Goal: Task Accomplishment & Management: Manage account settings

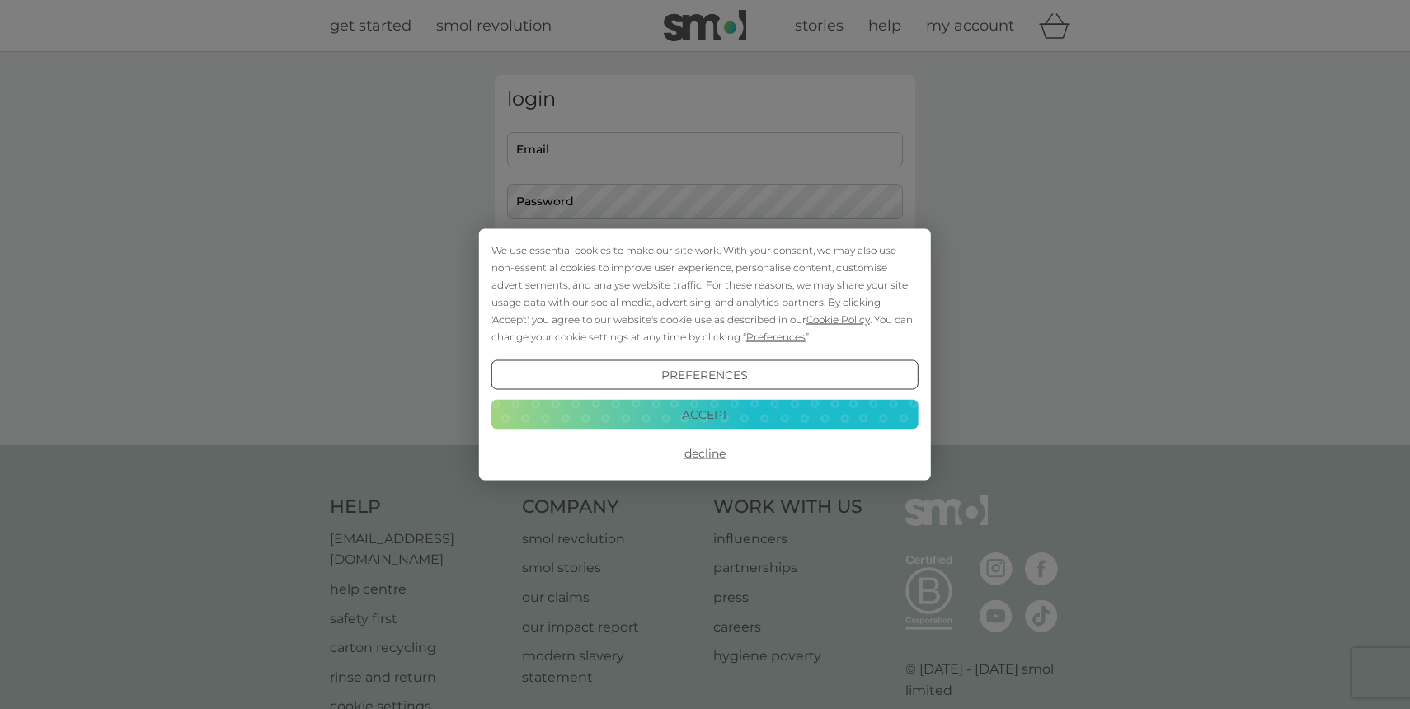
type input "paultkelly1@outlook.com"
click at [671, 418] on button "Accept" at bounding box center [704, 414] width 427 height 30
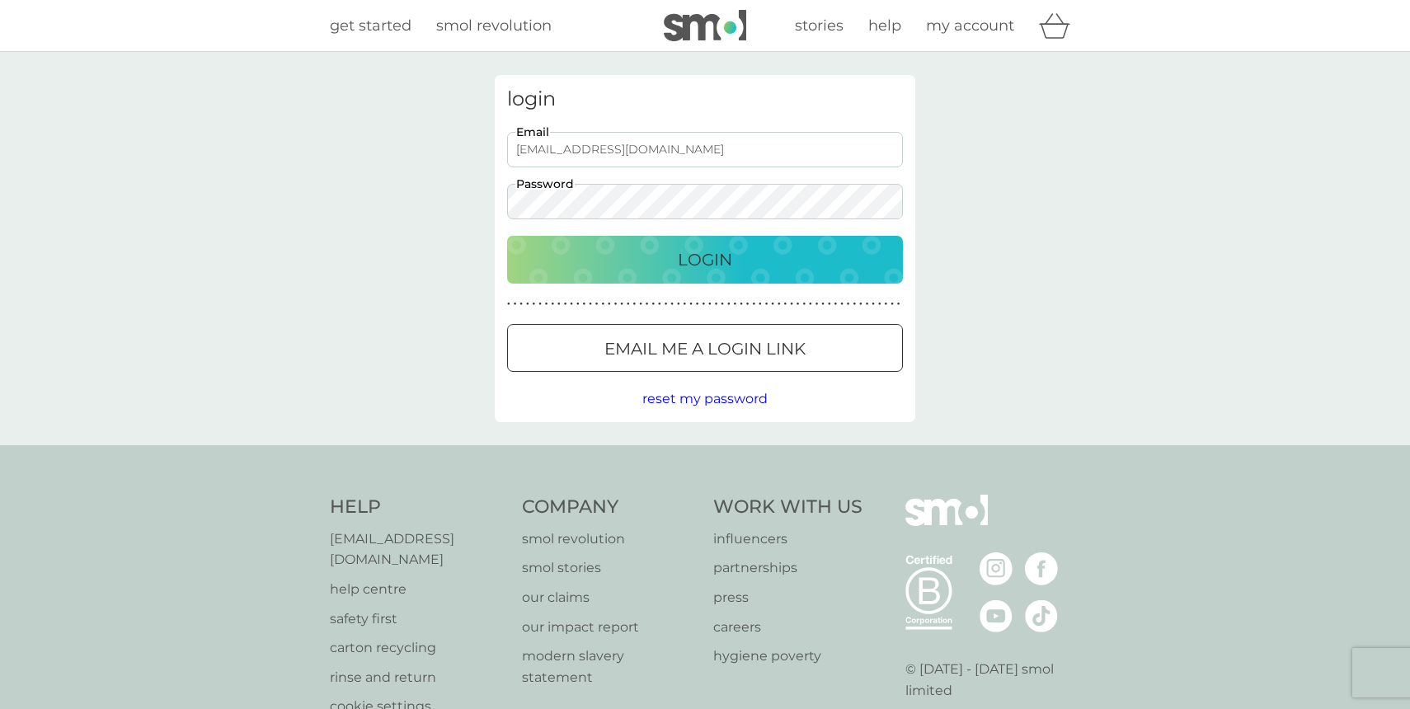
click at [604, 281] on button "Login" at bounding box center [705, 260] width 396 height 48
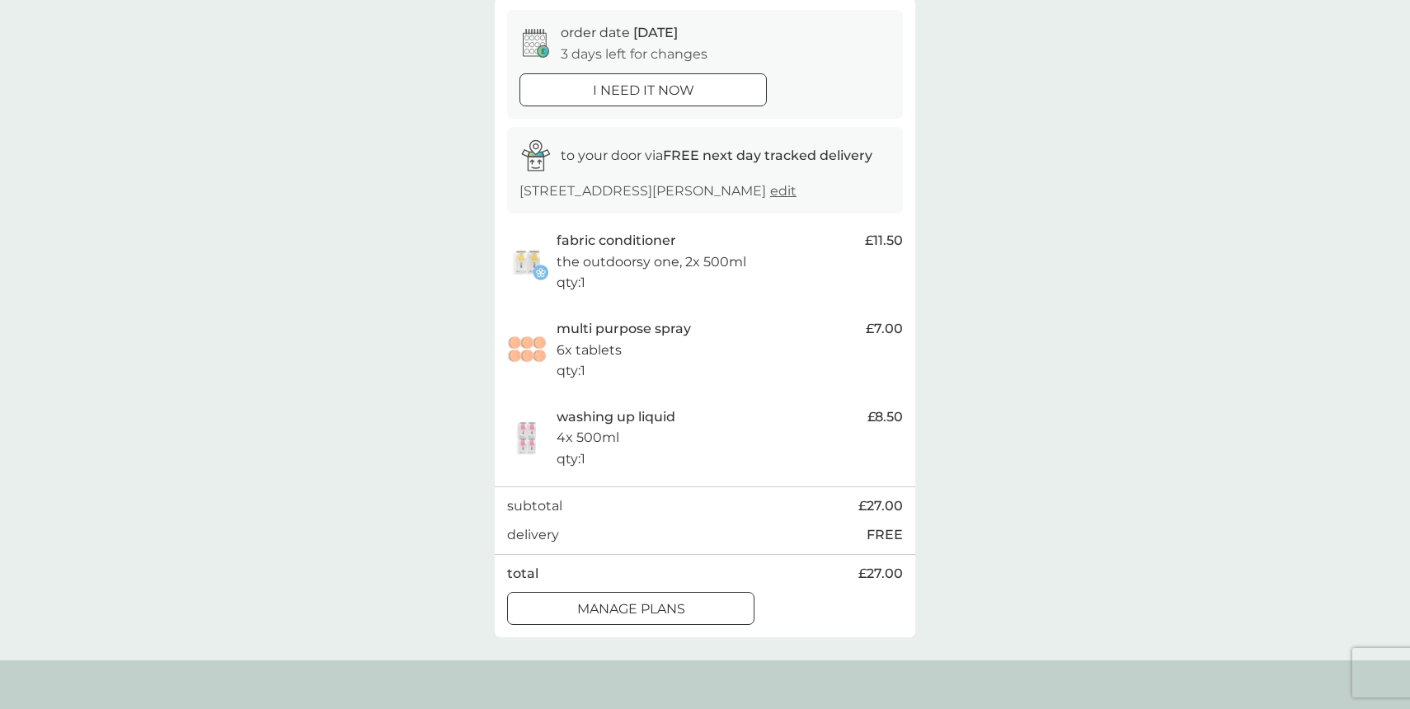
scroll to position [150, 0]
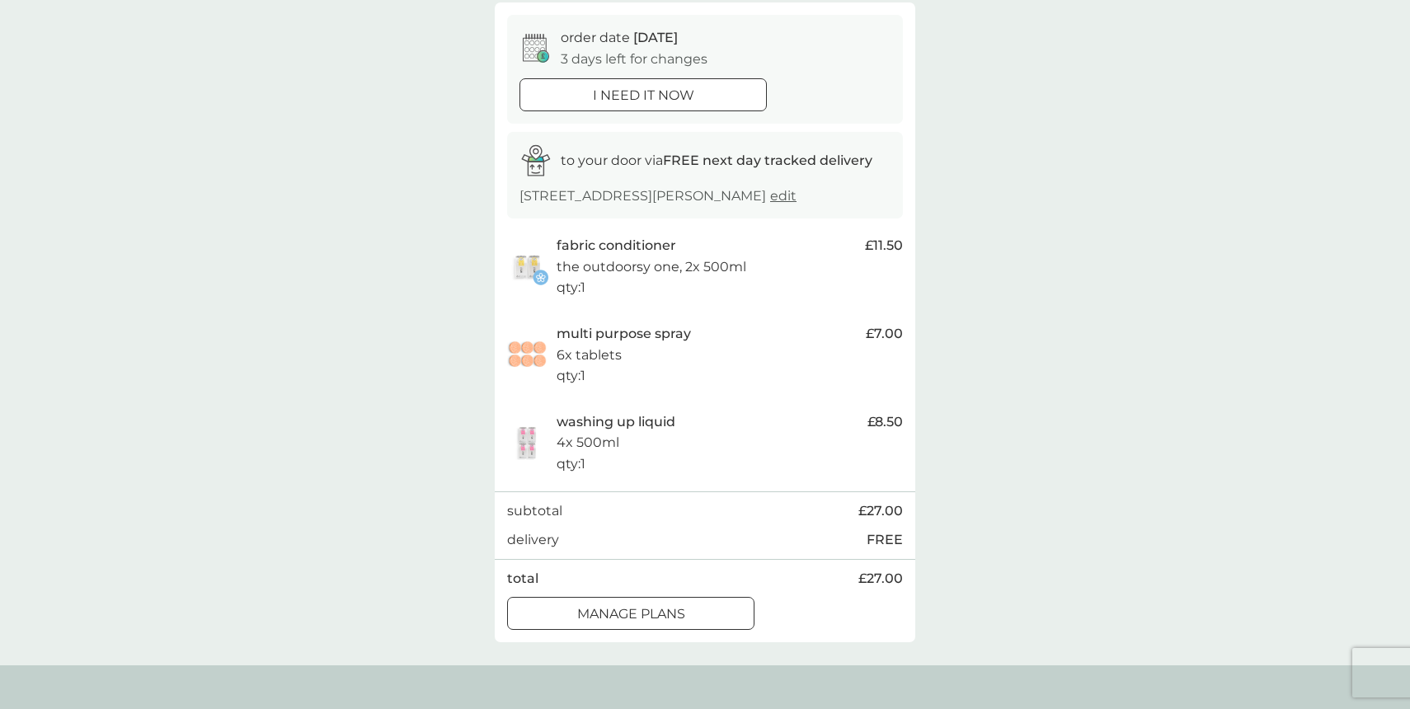
click at [613, 640] on div "order date [DATE] 3 days left for changes i need it now to your door via FREE n…" at bounding box center [705, 322] width 420 height 640
click at [601, 617] on div at bounding box center [630, 614] width 59 height 17
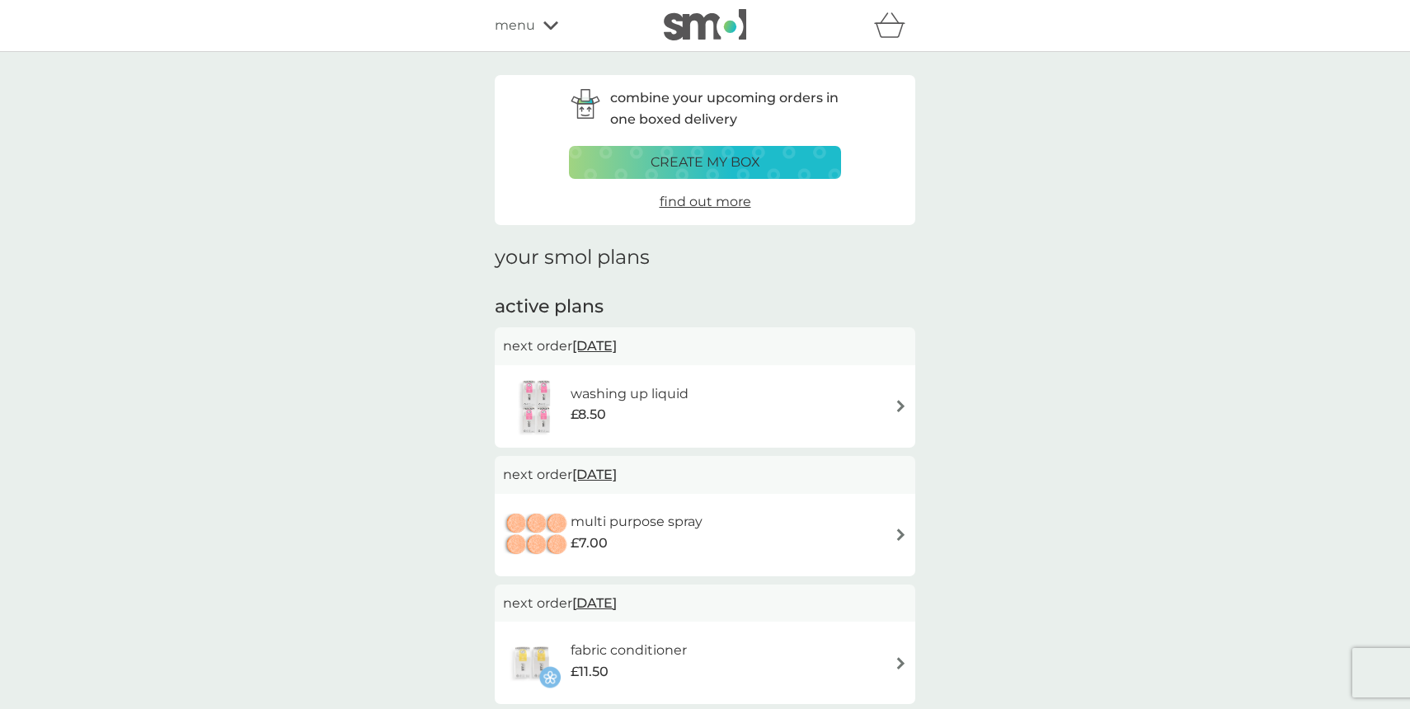
click at [556, 30] on icon at bounding box center [550, 26] width 15 height 10
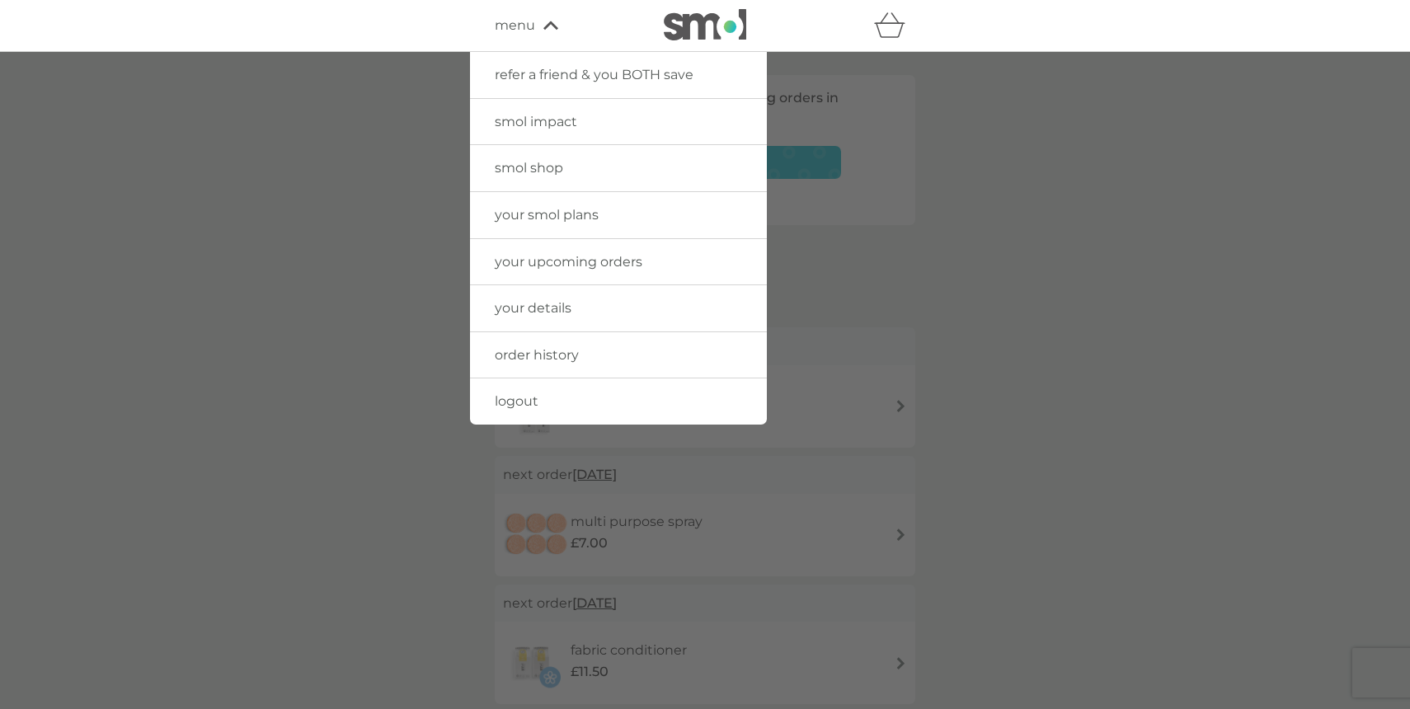
click at [438, 300] on div at bounding box center [705, 406] width 1410 height 709
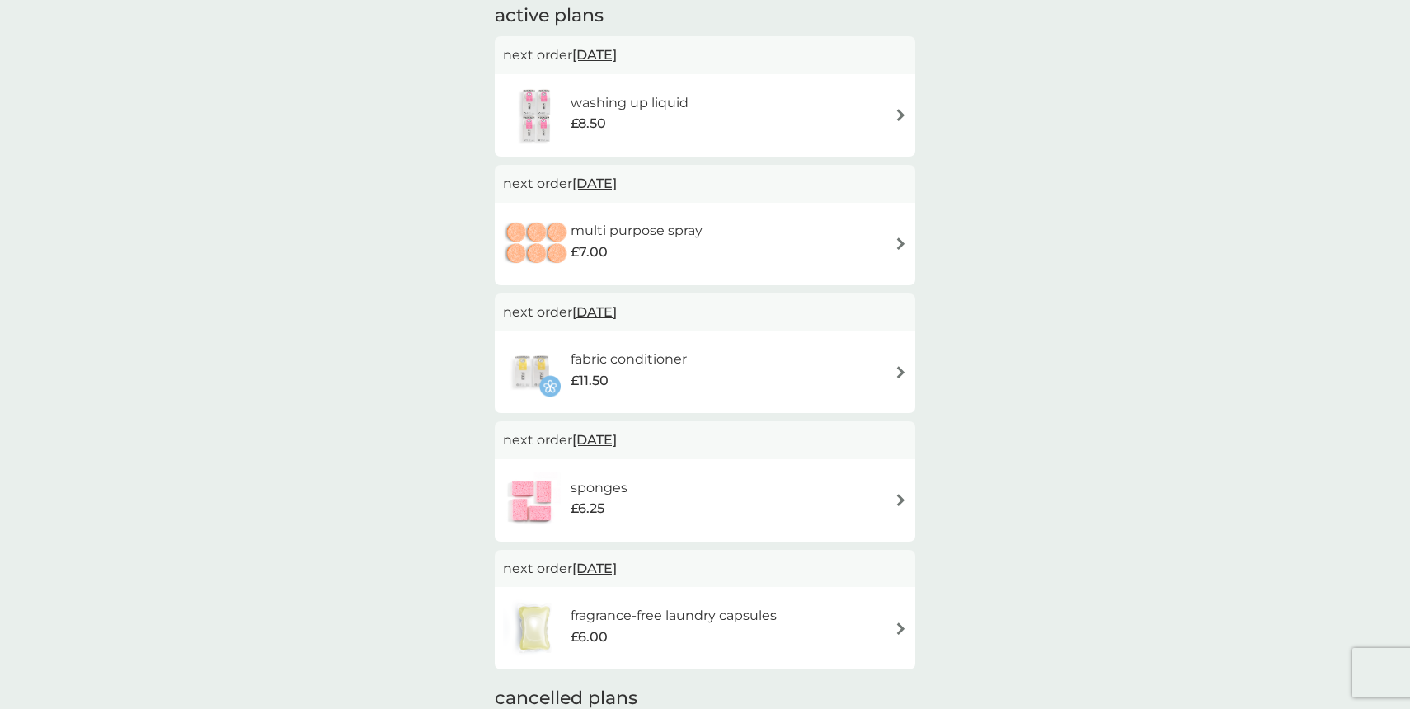
scroll to position [252, 0]
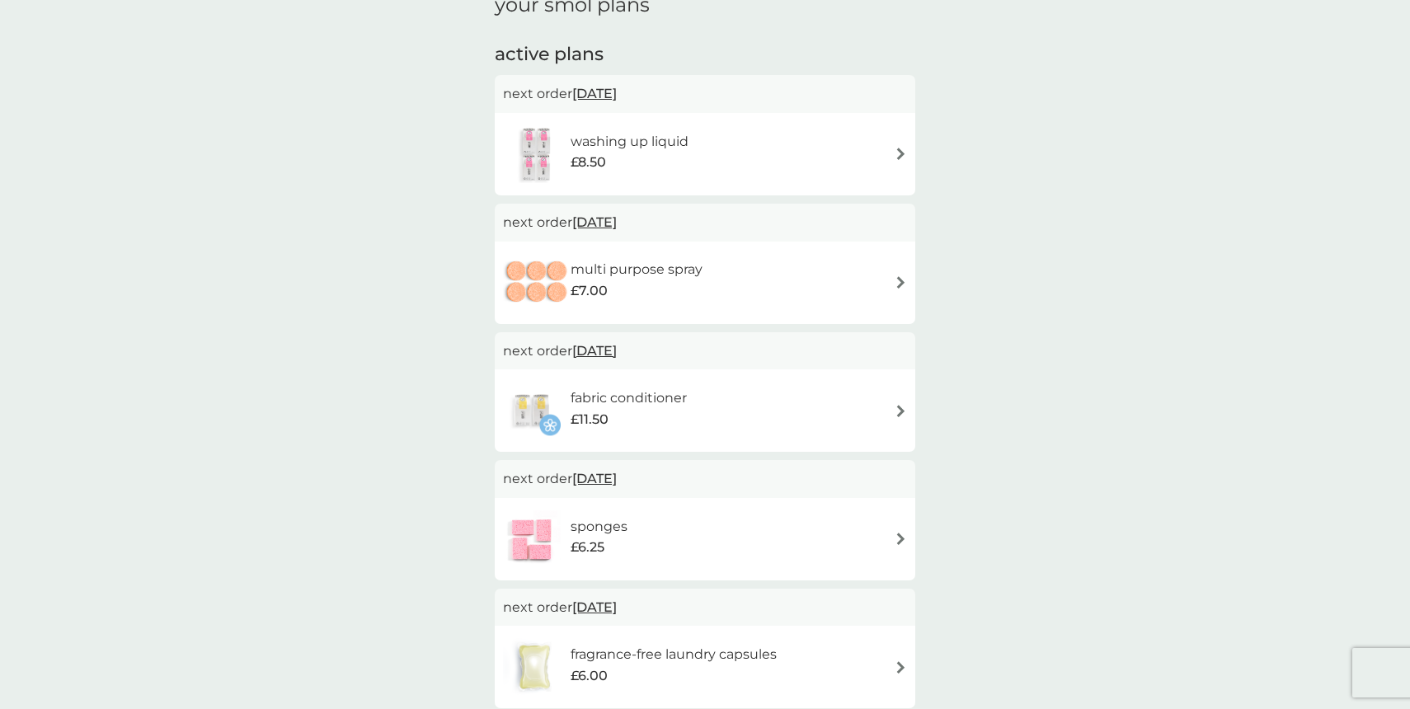
click at [892, 149] on div "washing up liquid £8.50" at bounding box center [705, 154] width 404 height 58
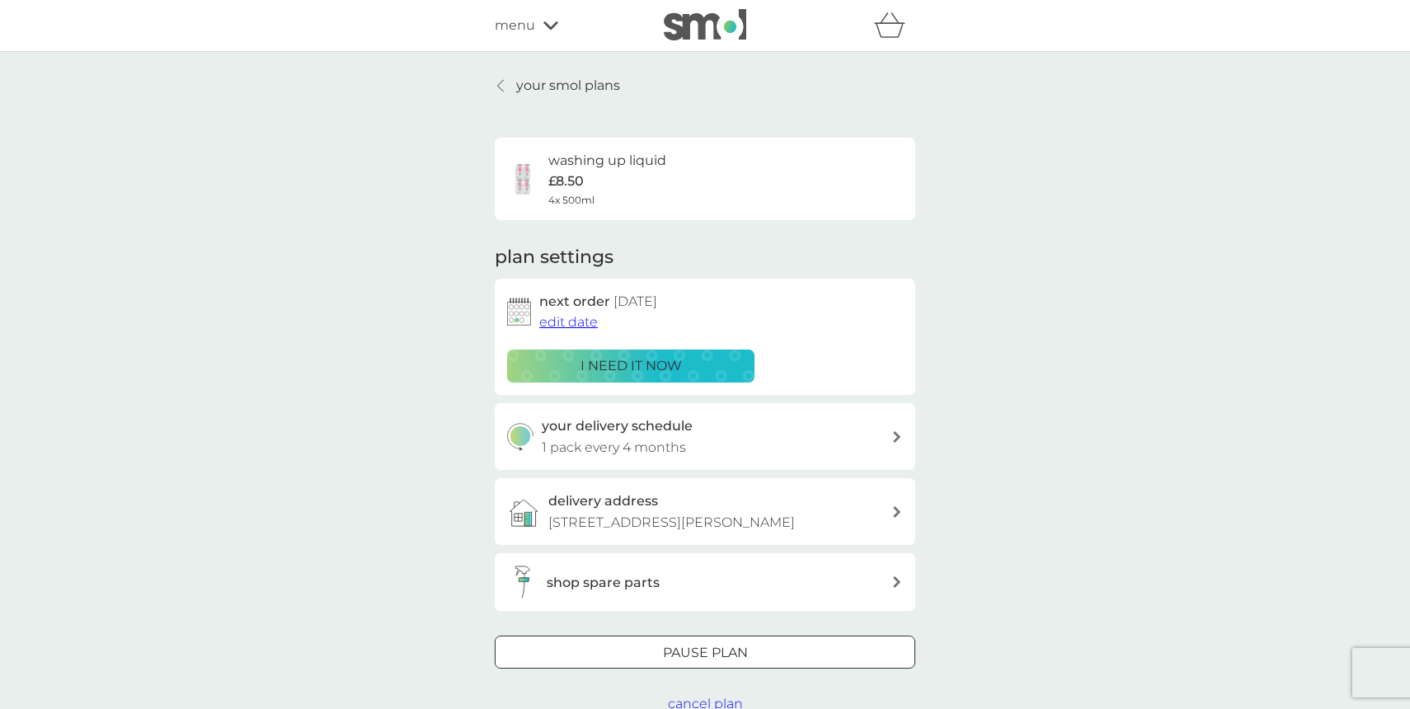
click at [589, 648] on div "Pause plan" at bounding box center [704, 652] width 419 height 21
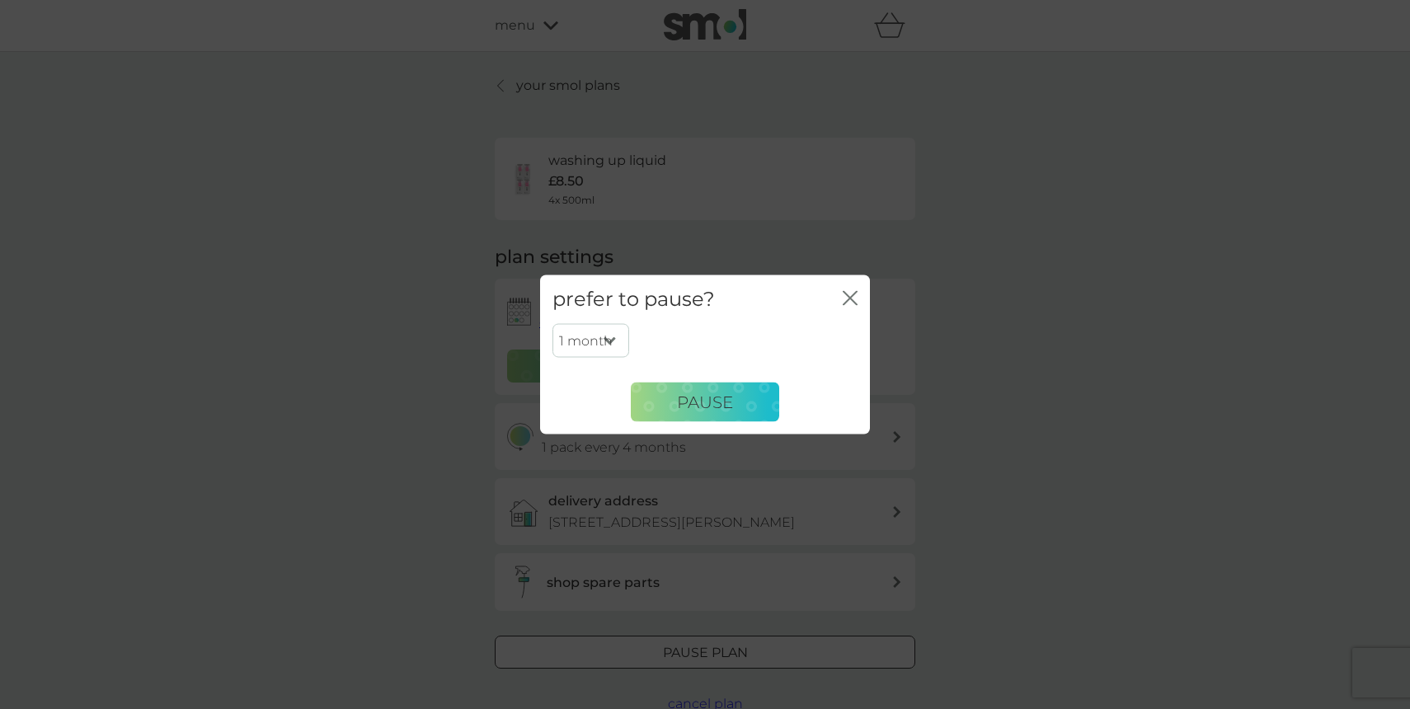
click at [608, 333] on select "1 month 2 months 3 months 4 months 5 months 6 months" at bounding box center [590, 340] width 77 height 35
click at [857, 282] on div "prefer to pause? close" at bounding box center [705, 299] width 330 height 49
click at [850, 293] on icon "close" at bounding box center [850, 298] width 15 height 15
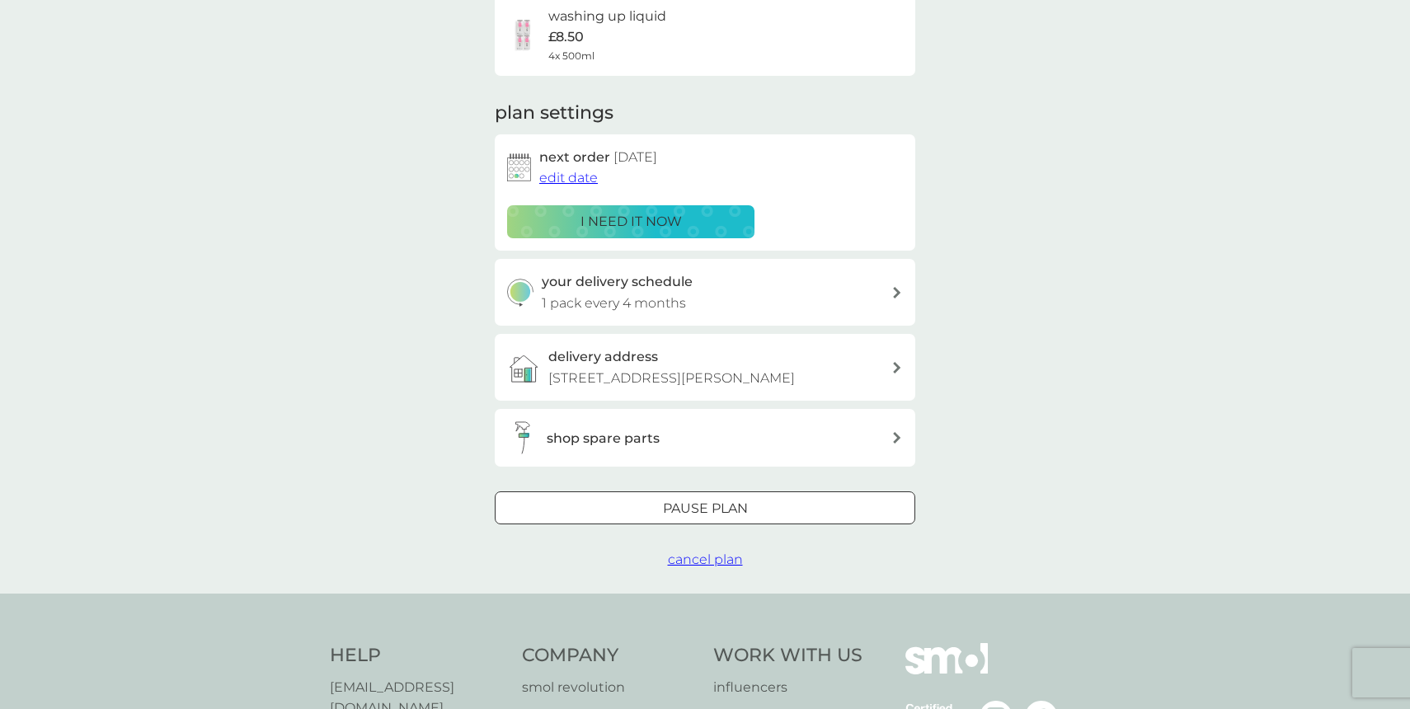
scroll to position [148, 0]
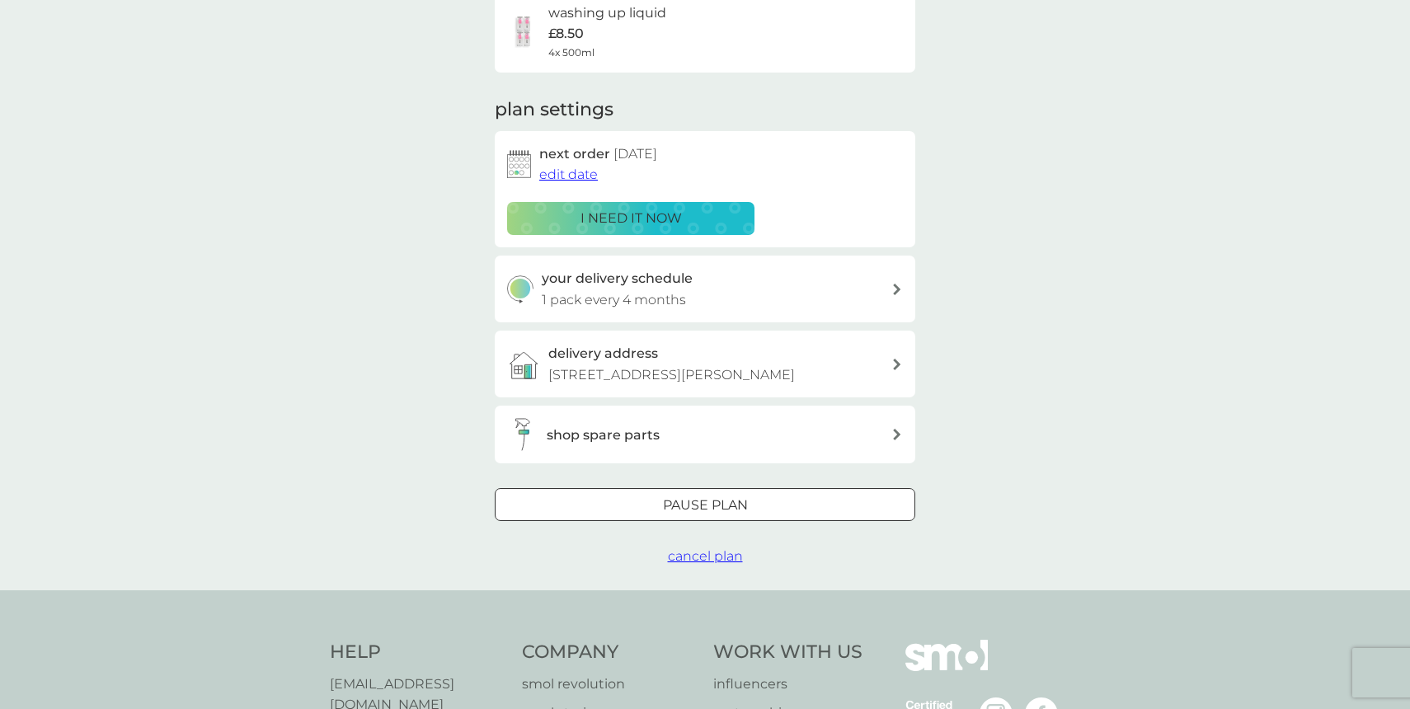
click at [729, 557] on span "cancel plan" at bounding box center [705, 556] width 75 height 16
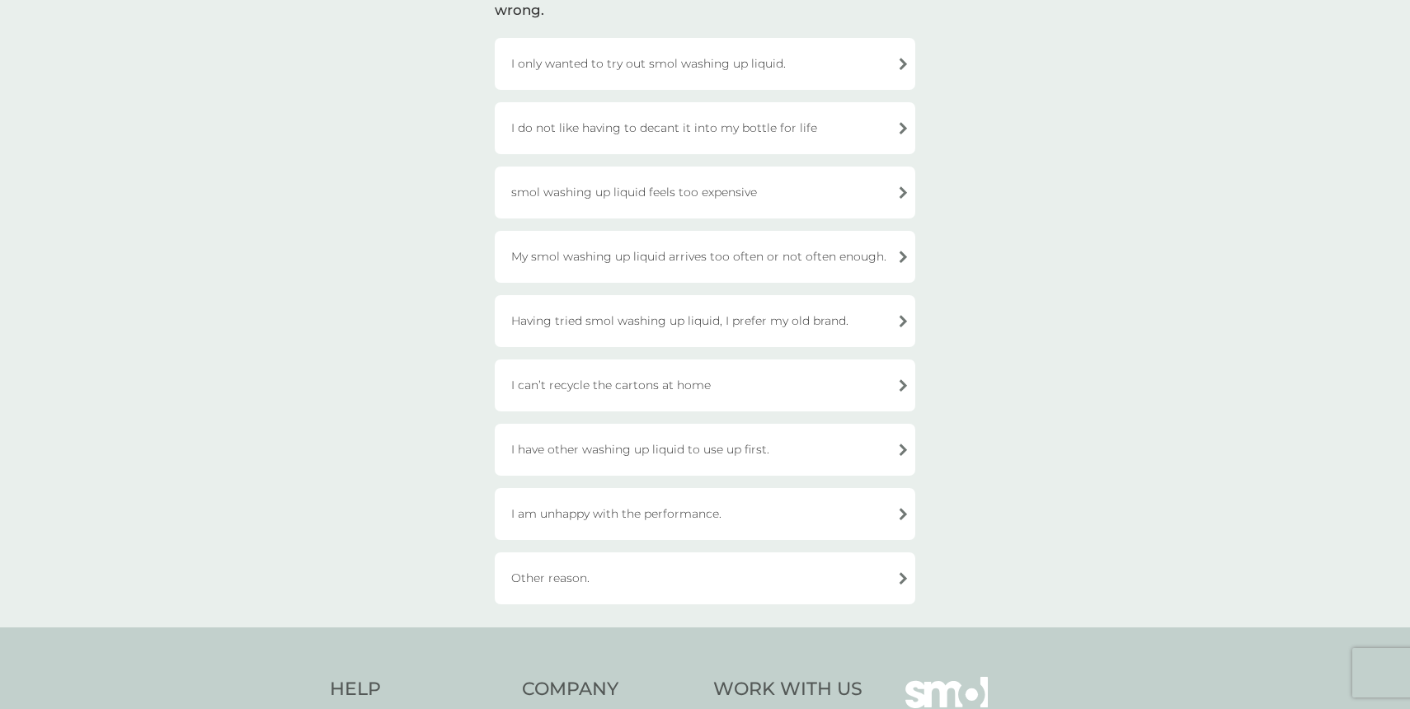
scroll to position [163, 0]
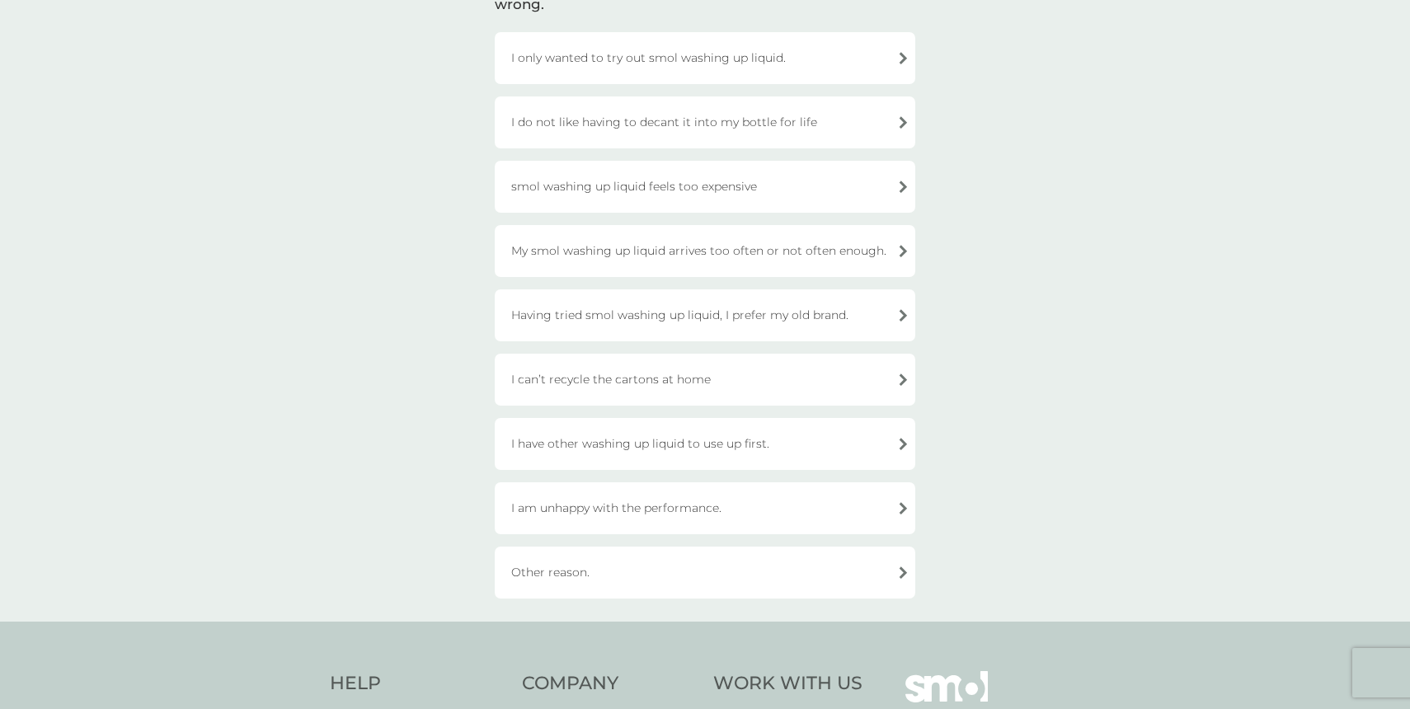
click at [579, 571] on div "Other reason." at bounding box center [705, 573] width 420 height 52
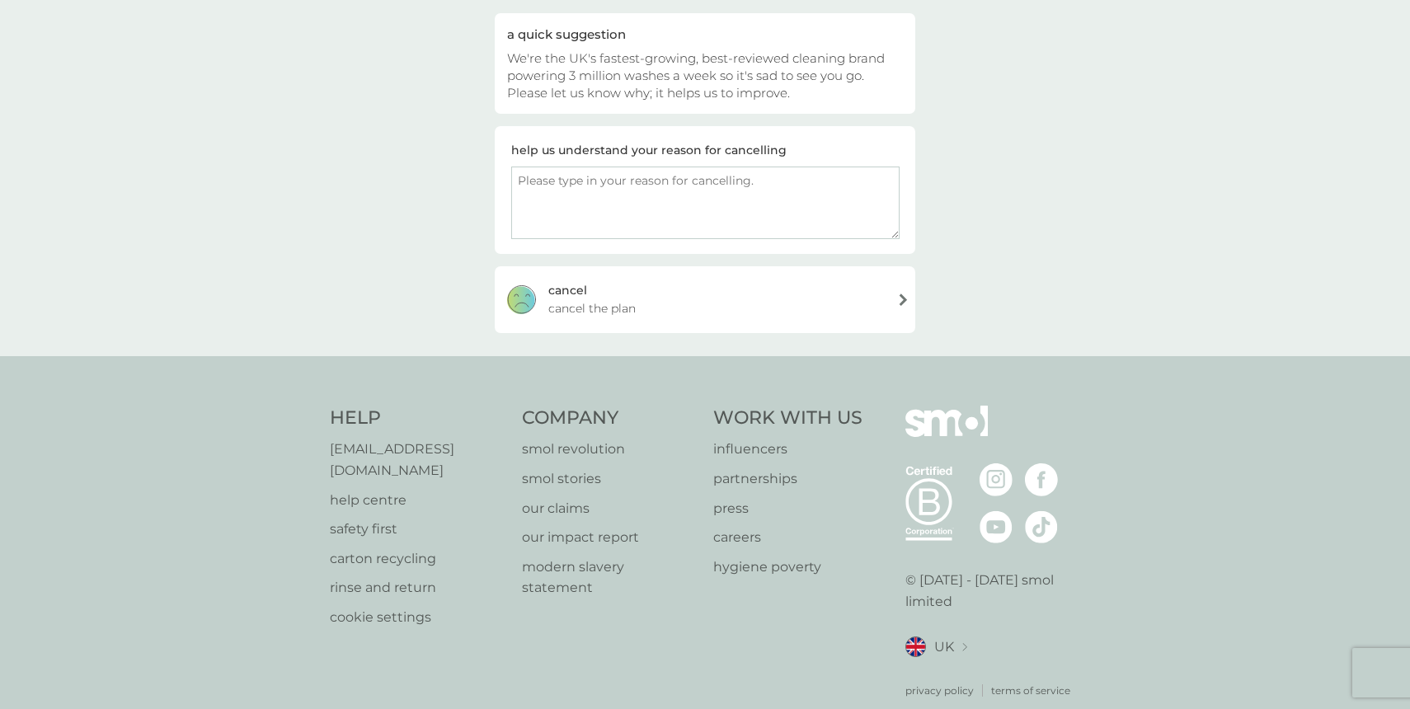
click at [598, 171] on textarea at bounding box center [705, 203] width 388 height 73
click at [815, 176] on textarea "I like to order as and when i need it not on subscriptipn" at bounding box center [705, 203] width 388 height 73
click at [826, 179] on textarea "I like to order as and when i need it not on subscriptipn" at bounding box center [705, 203] width 388 height 73
drag, startPoint x: 841, startPoint y: 185, endPoint x: 378, endPoint y: 227, distance: 465.2
click at [378, 227] on div "cancel your plan Other reason. a quick suggestion We're the UK's fastest-growin…" at bounding box center [705, 122] width 1410 height 467
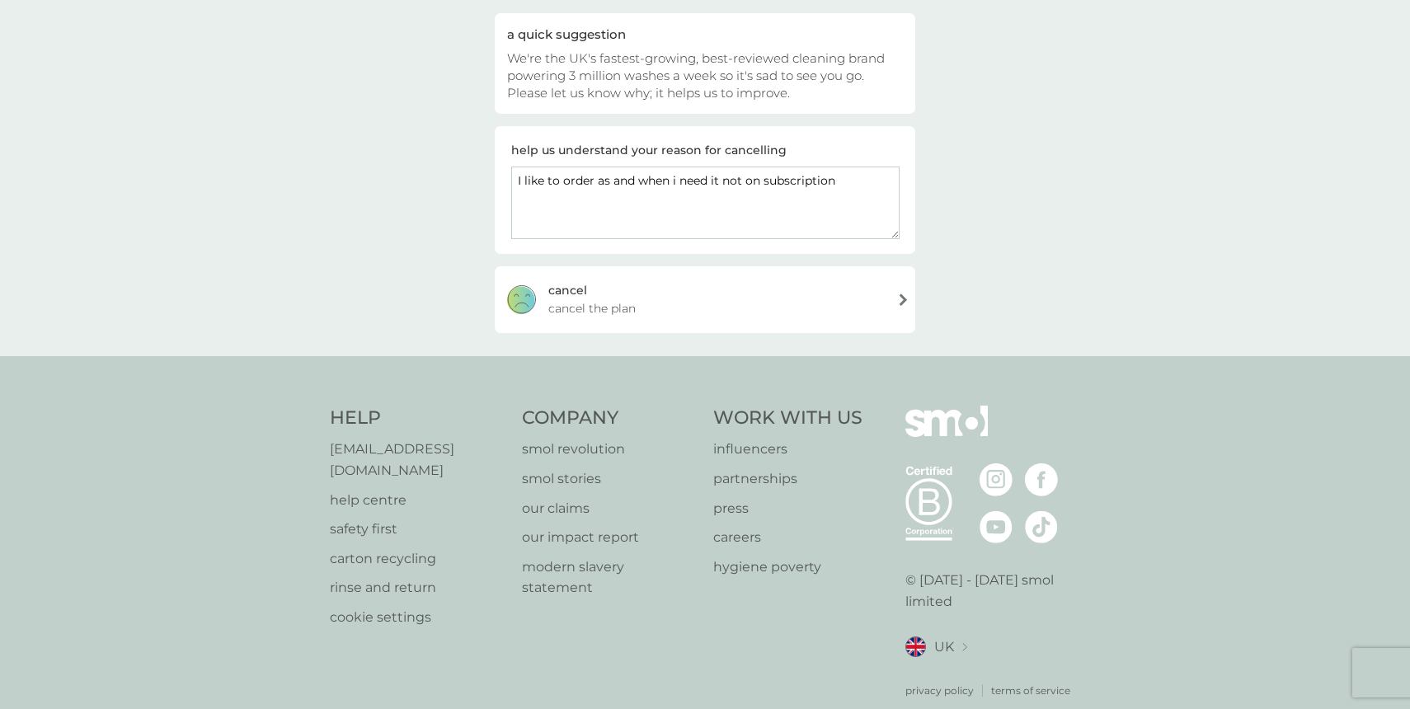
drag, startPoint x: 848, startPoint y: 176, endPoint x: 433, endPoint y: 170, distance: 415.6
click at [433, 170] on div "cancel your plan Other reason. a quick suggestion We're the UK's fastest-growin…" at bounding box center [705, 122] width 1410 height 467
type textarea "I like to order as and when i need it not on subscription"
click at [554, 301] on span "cancel the plan" at bounding box center [591, 308] width 87 height 18
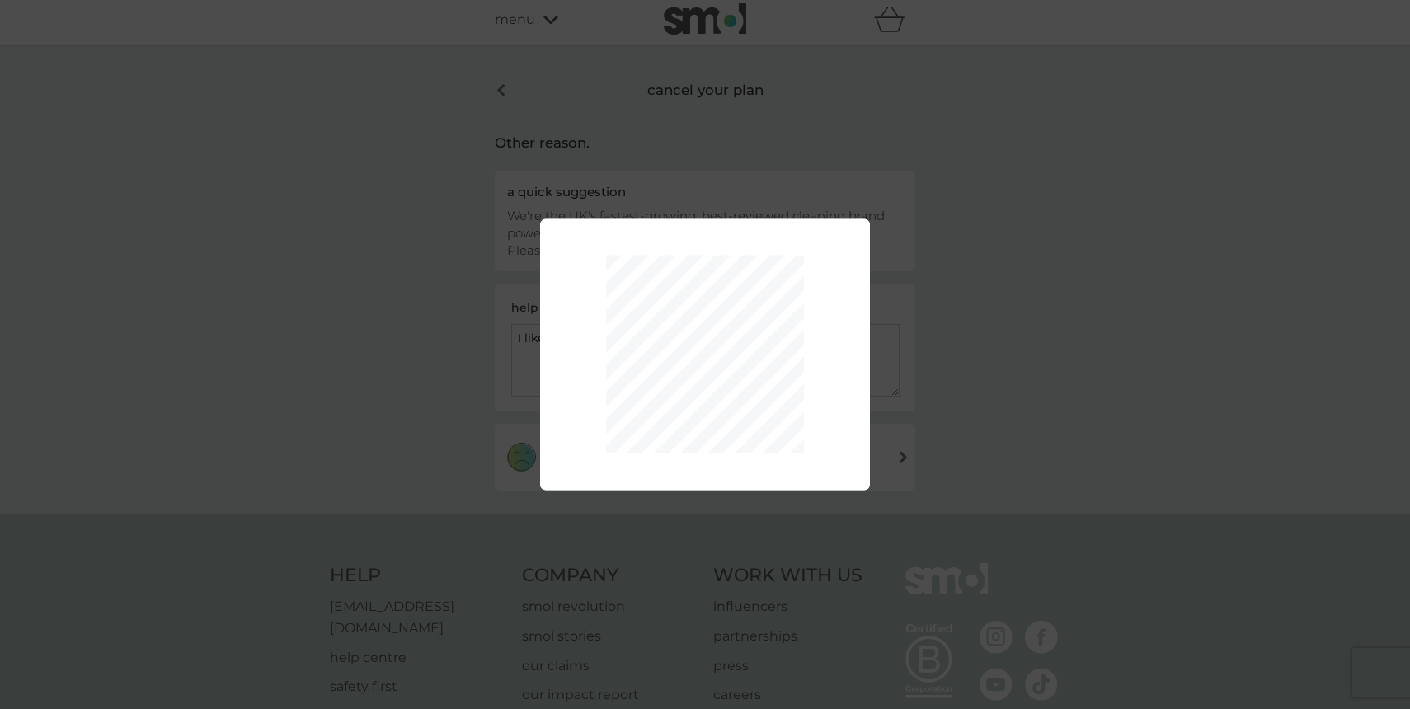
scroll to position [0, 0]
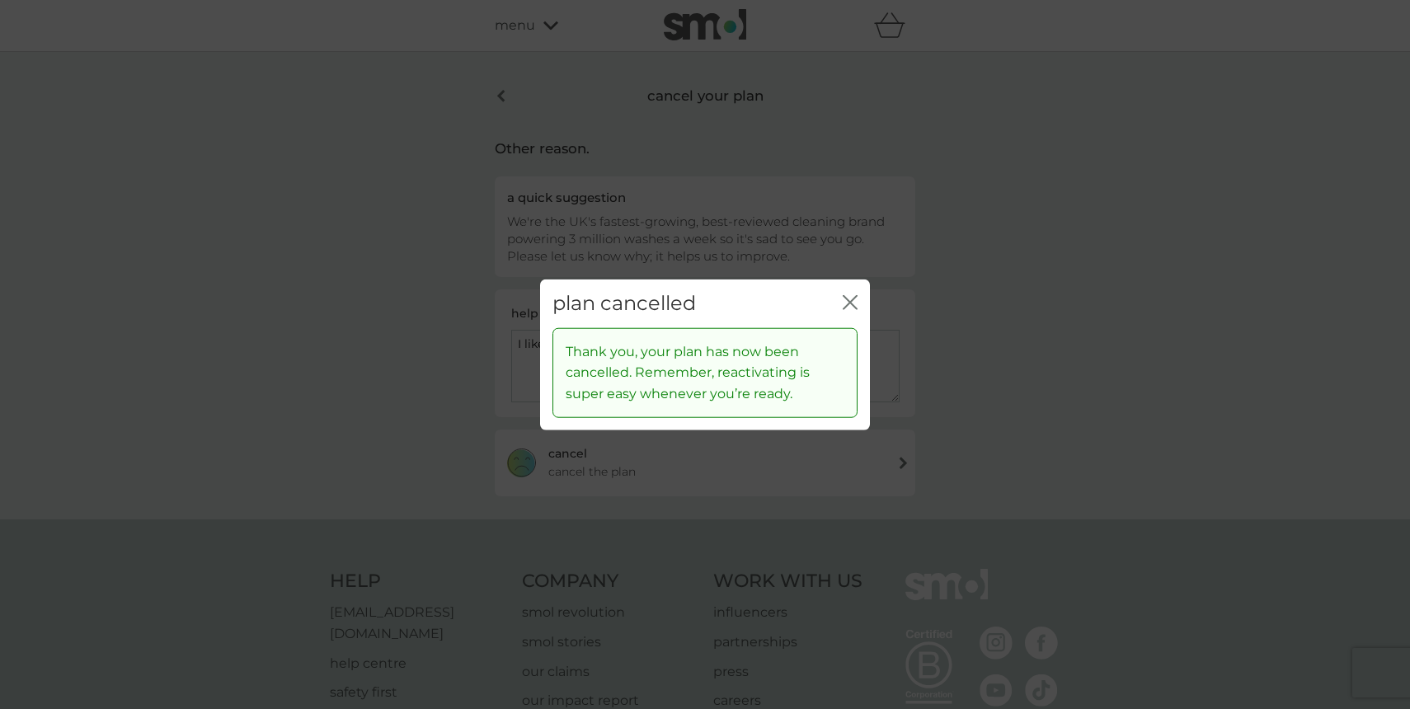
click at [853, 297] on icon "close" at bounding box center [853, 302] width 7 height 13
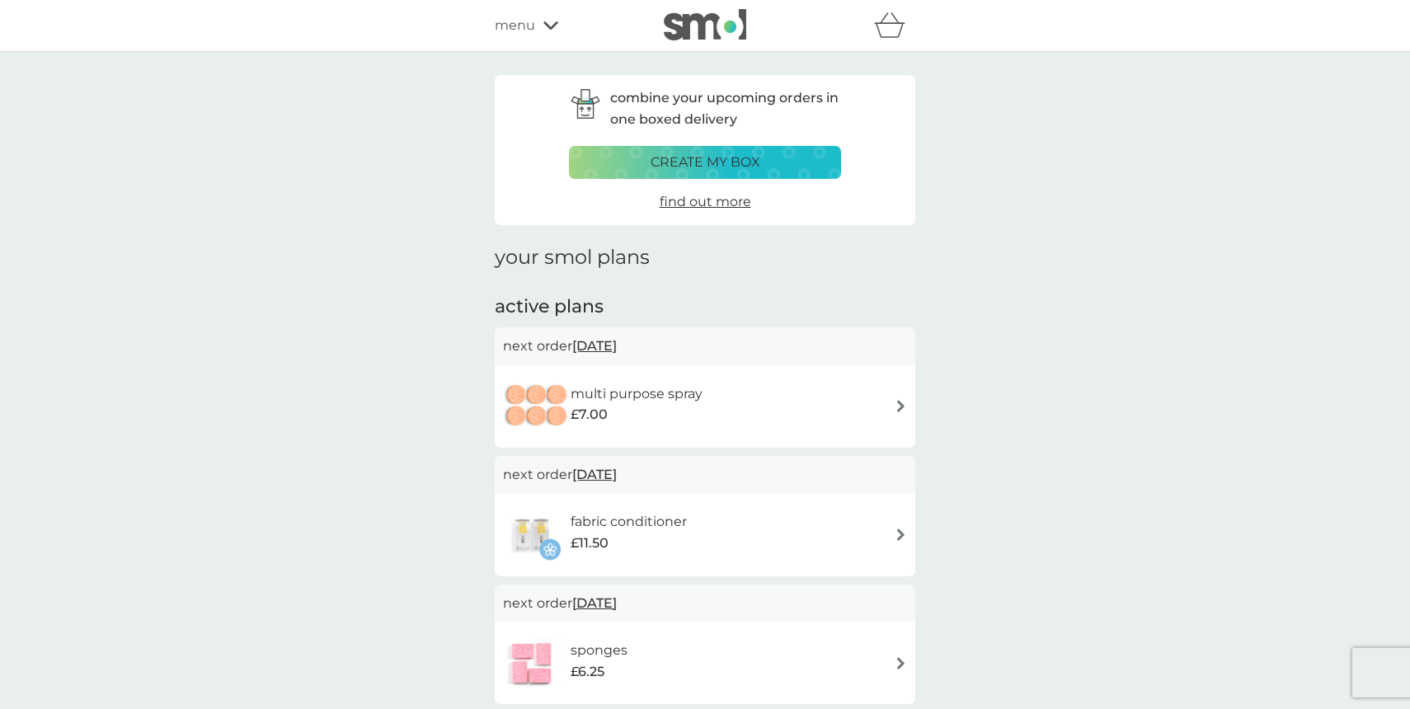
click at [904, 392] on div "multi purpose spray £7.00" at bounding box center [705, 407] width 404 height 58
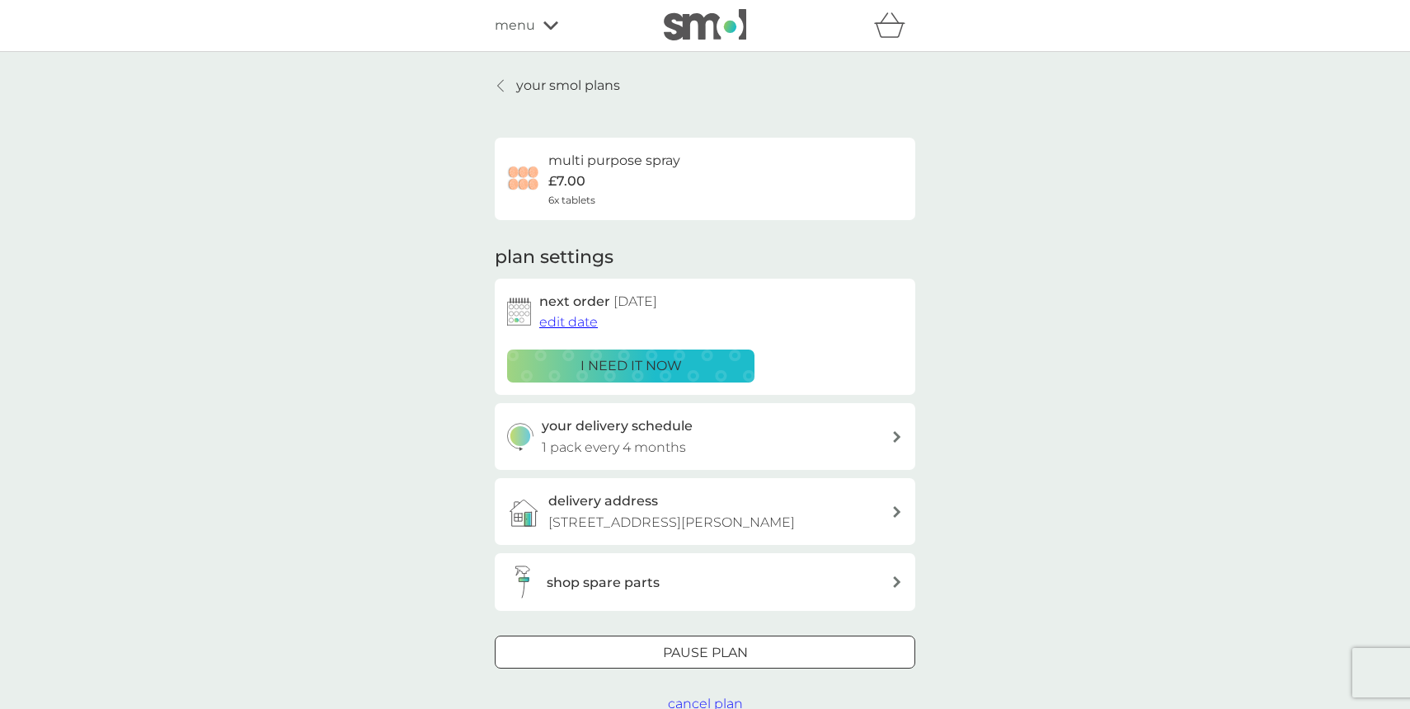
click at [688, 705] on span "cancel plan" at bounding box center [705, 704] width 75 height 16
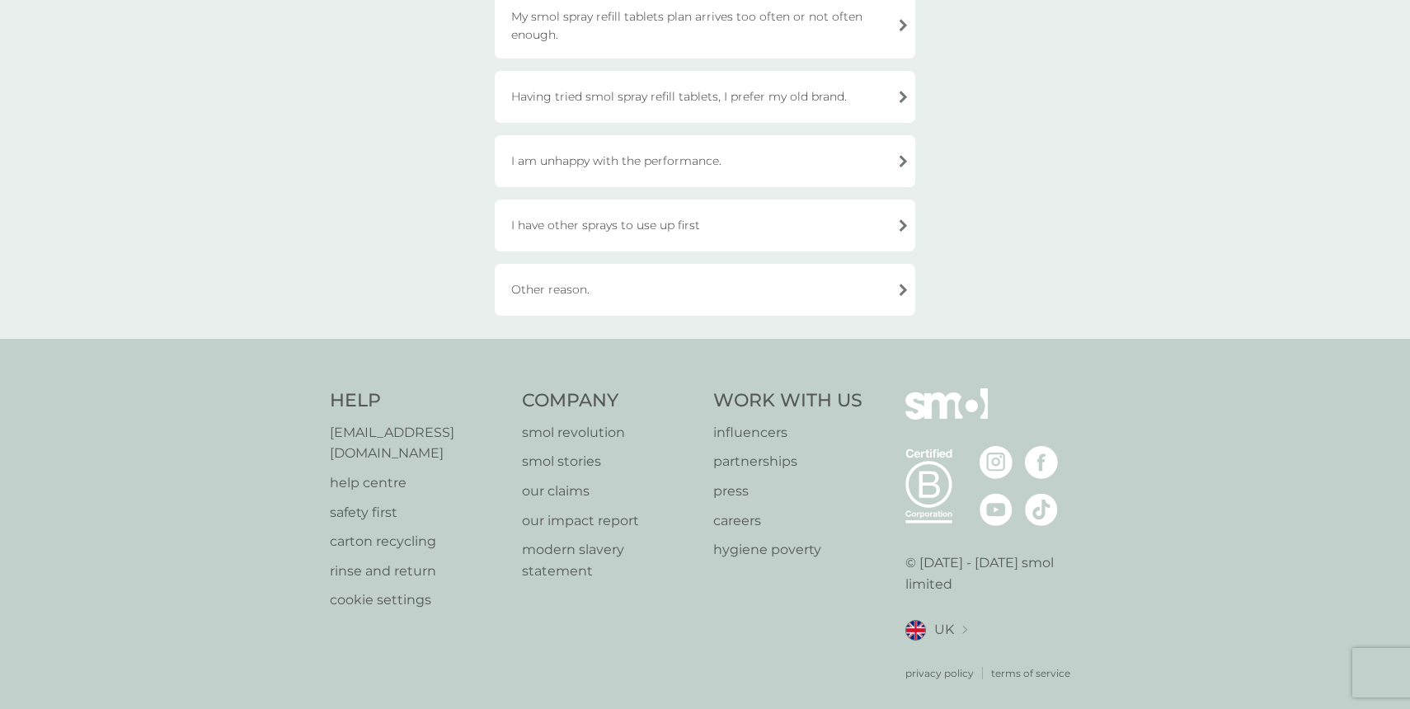
click at [630, 275] on div "Other reason." at bounding box center [705, 290] width 420 height 52
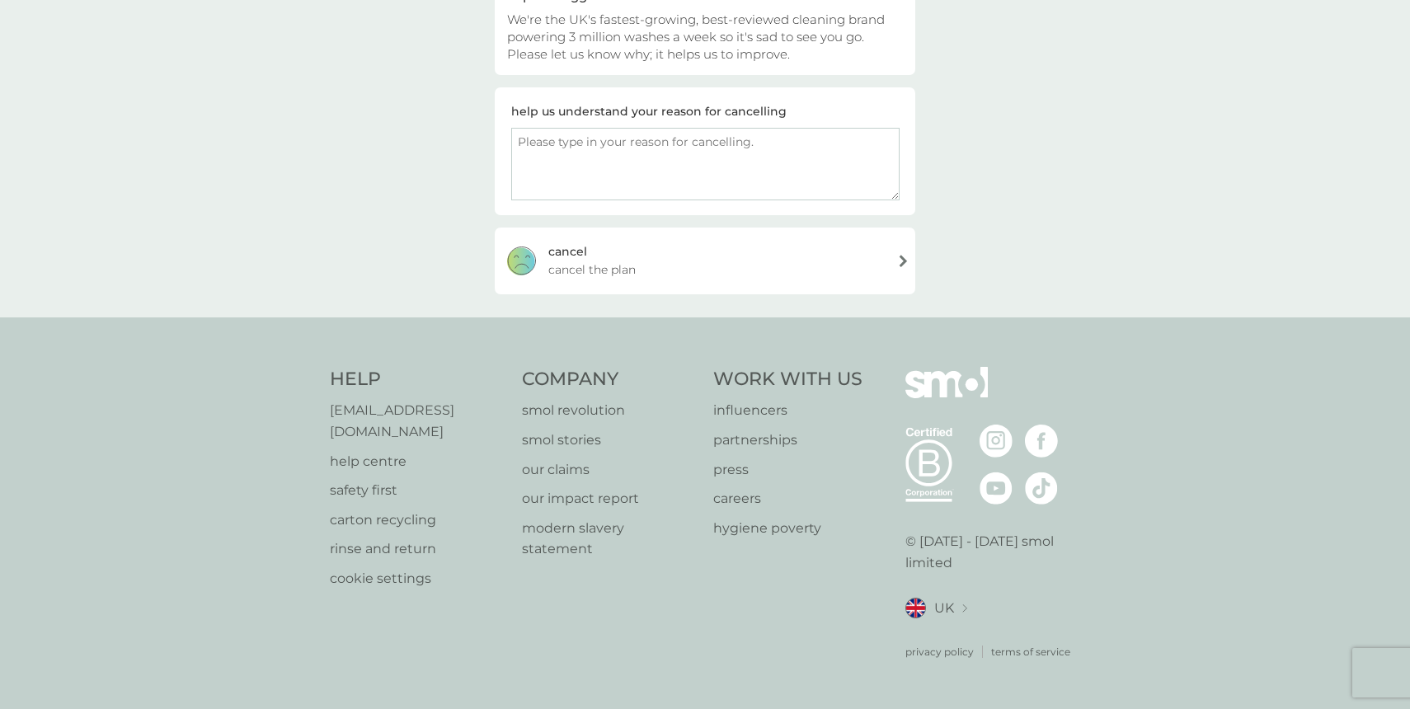
scroll to position [177, 0]
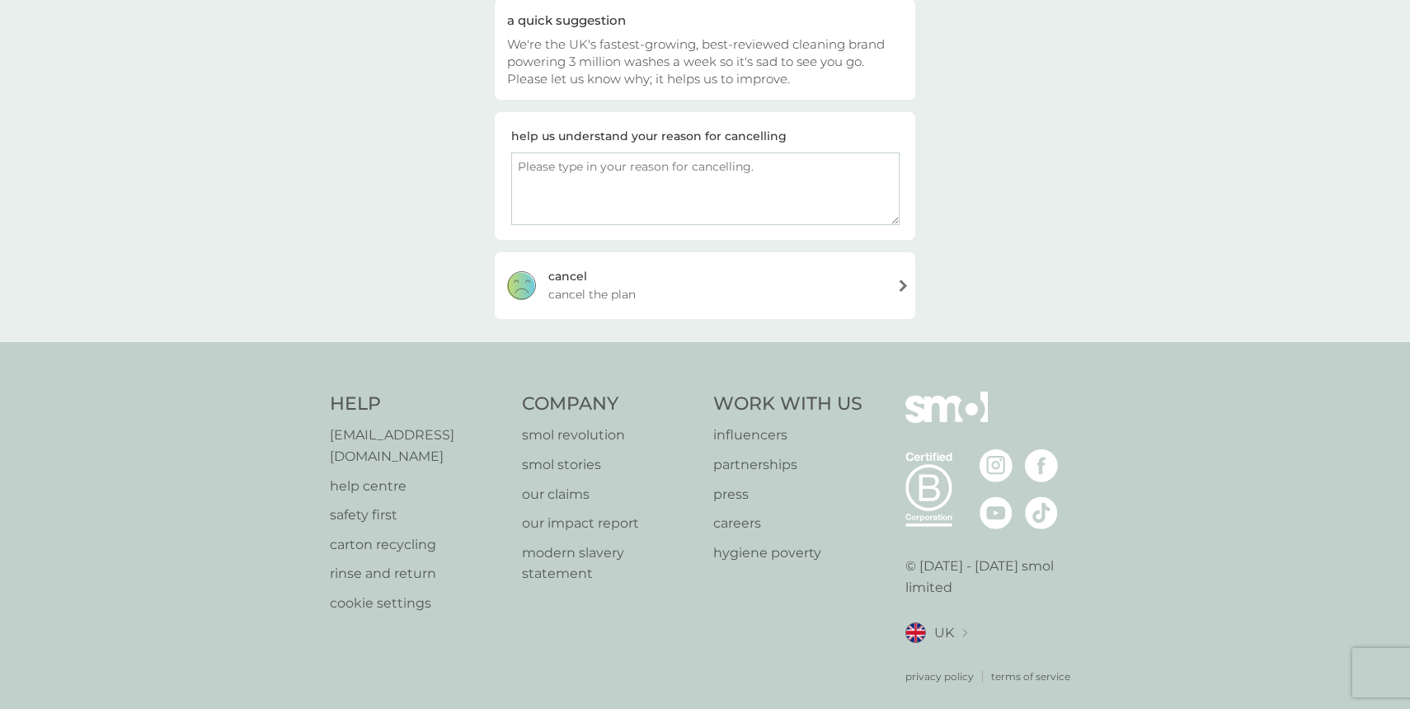
click at [631, 177] on textarea at bounding box center [705, 189] width 388 height 73
paste textarea "I like to order as and when i need it not on subscription"
type textarea "I like to order as and when i need it not on subscription"
click at [755, 267] on div "[PERSON_NAME] the plan" at bounding box center [705, 285] width 420 height 66
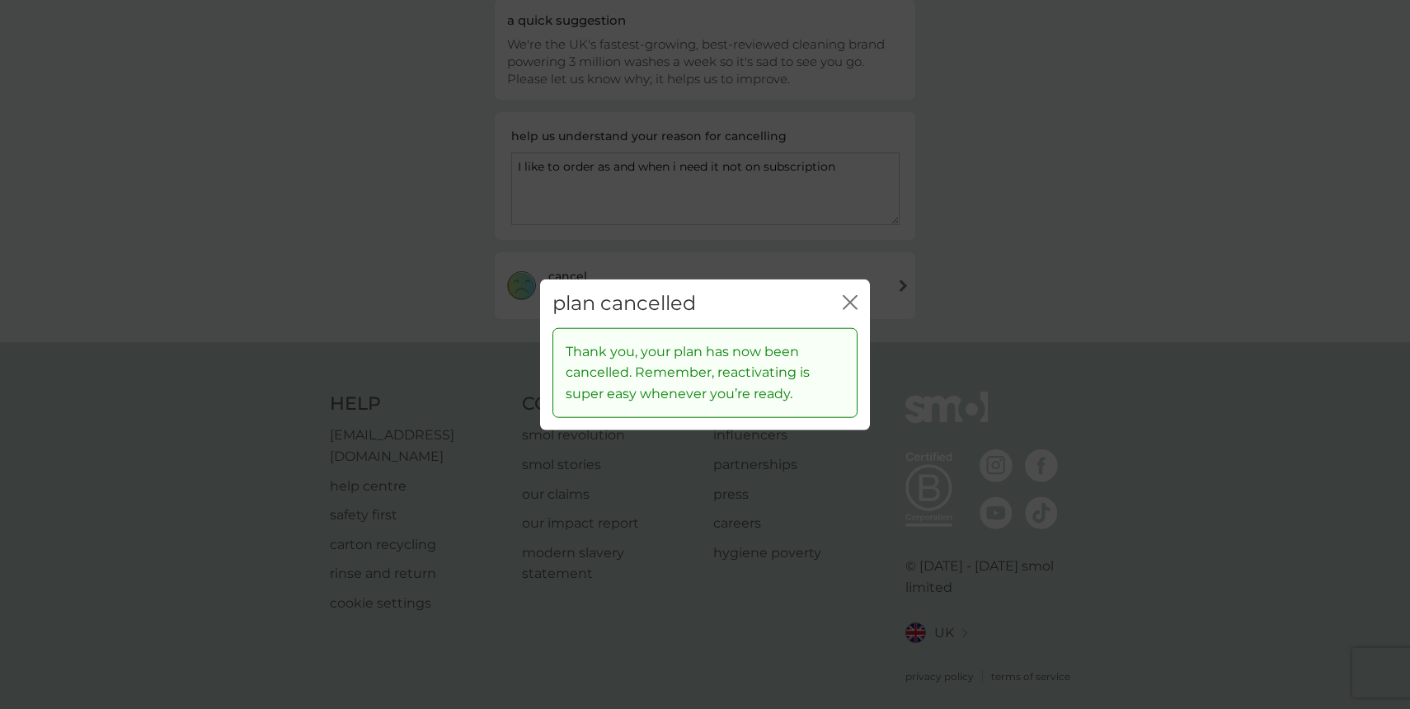
click at [845, 306] on icon "close" at bounding box center [846, 302] width 7 height 13
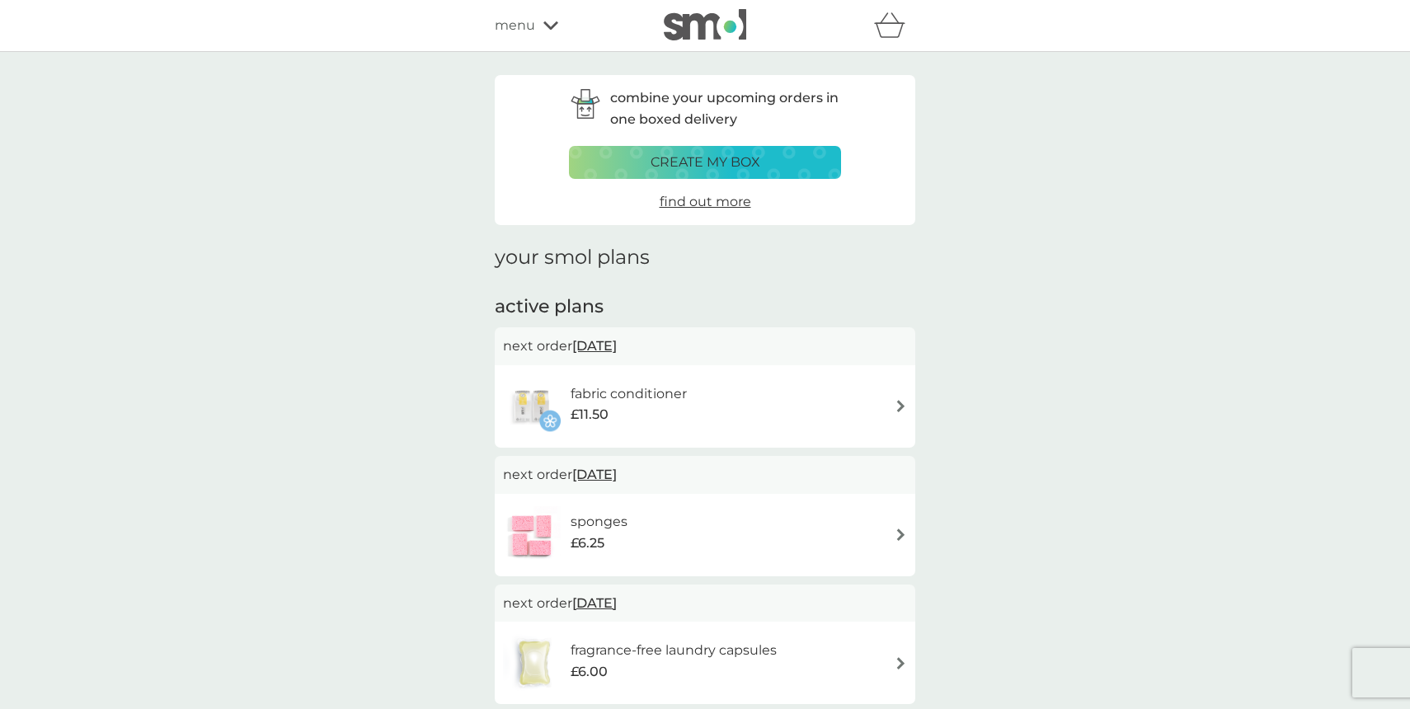
click at [904, 402] on img at bounding box center [901, 406] width 12 height 12
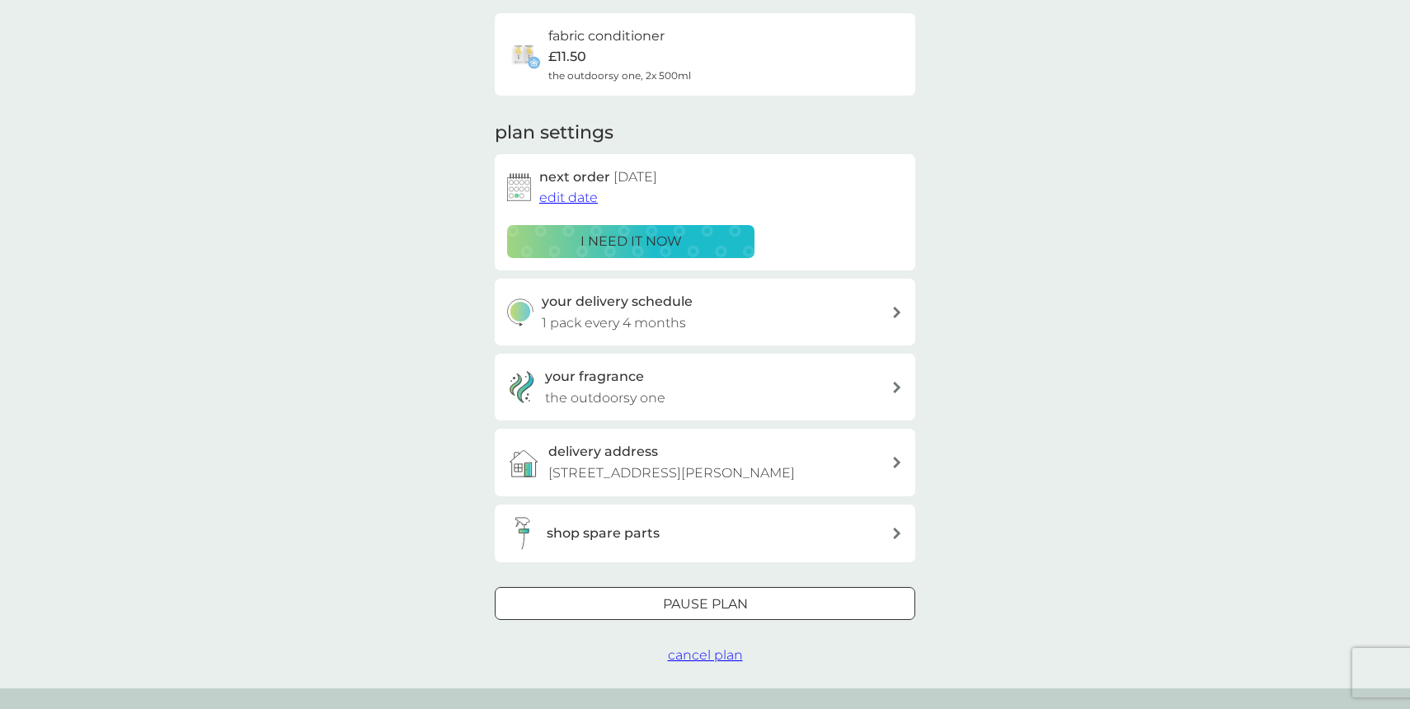
scroll to position [174, 0]
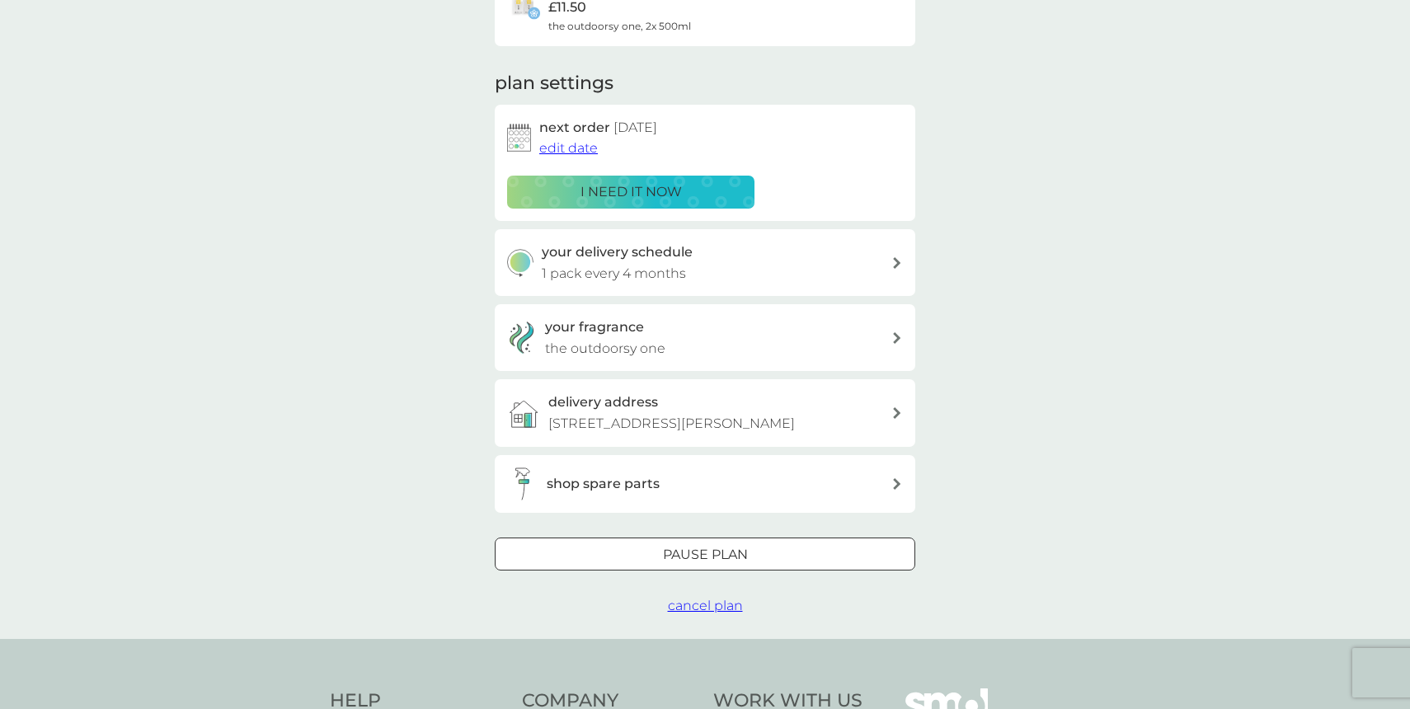
click at [700, 613] on span "cancel plan" at bounding box center [705, 606] width 75 height 16
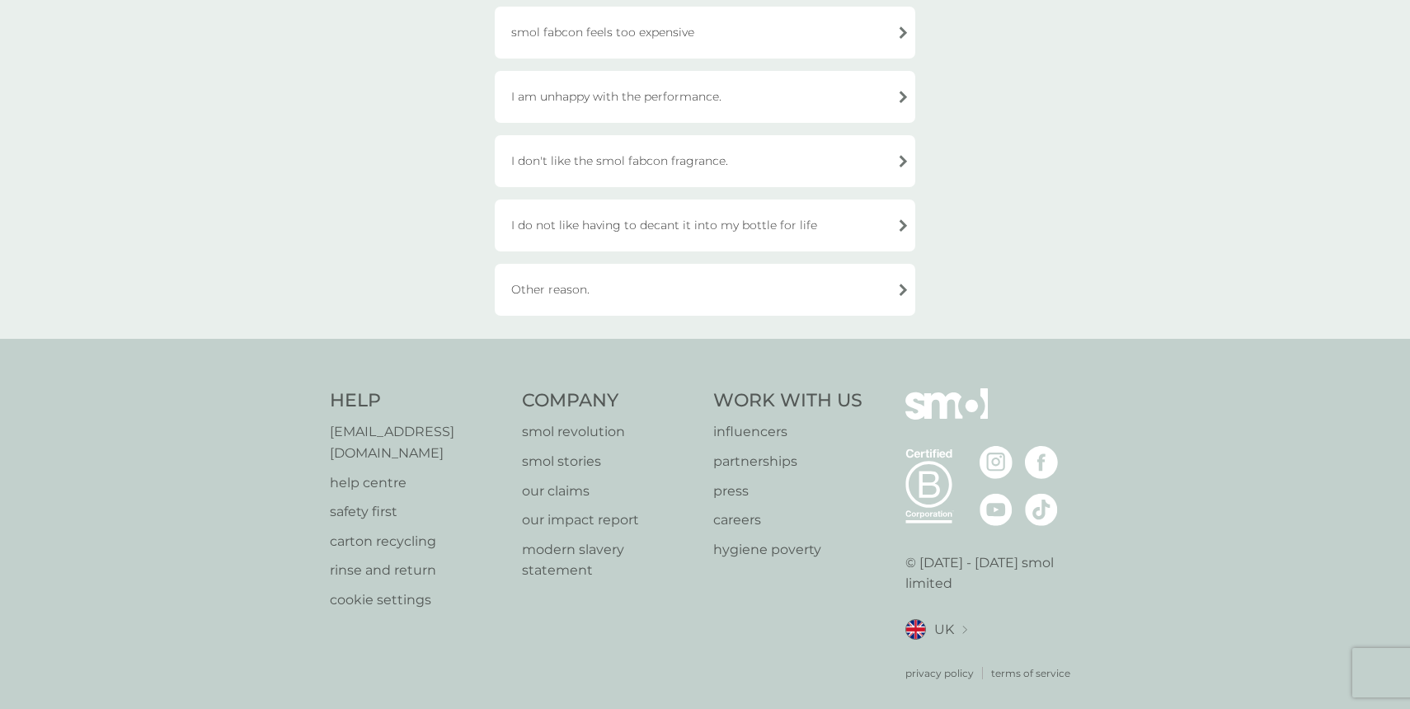
click at [559, 291] on div "Other reason." at bounding box center [705, 290] width 420 height 52
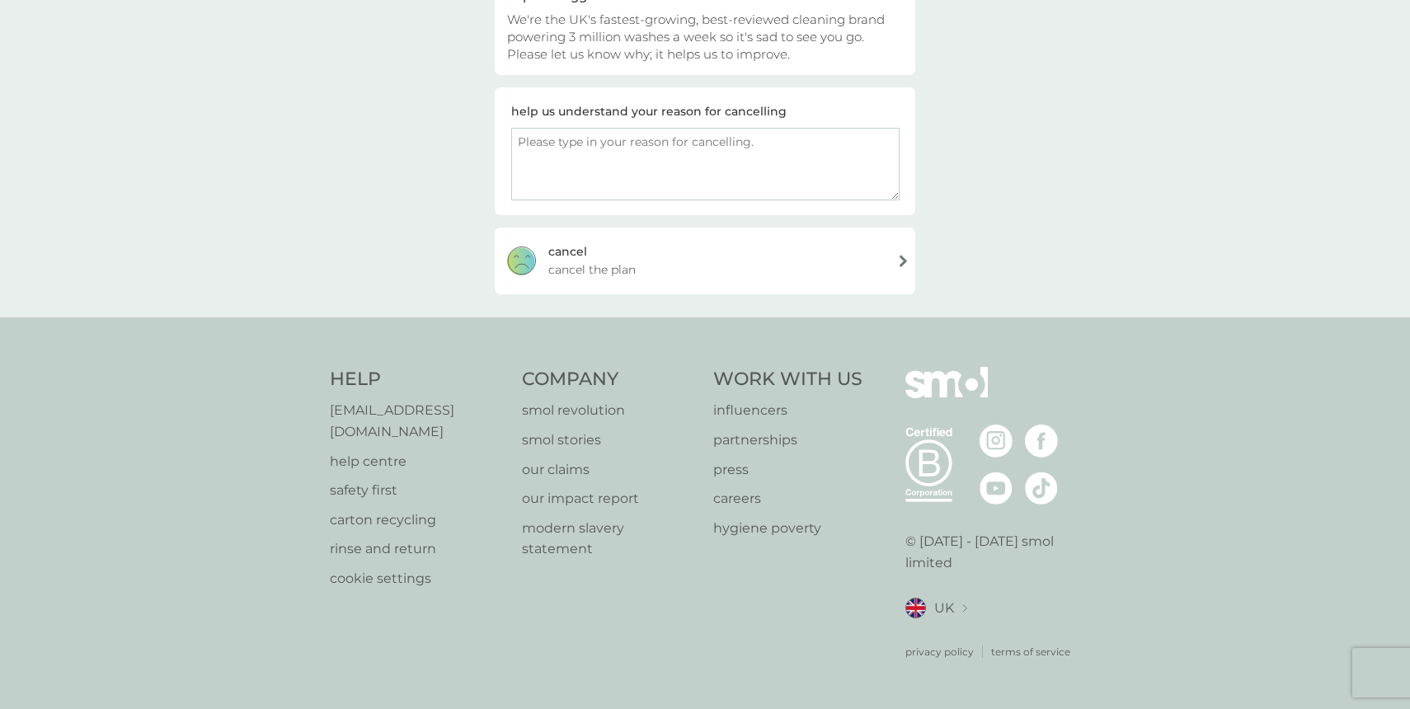
scroll to position [177, 0]
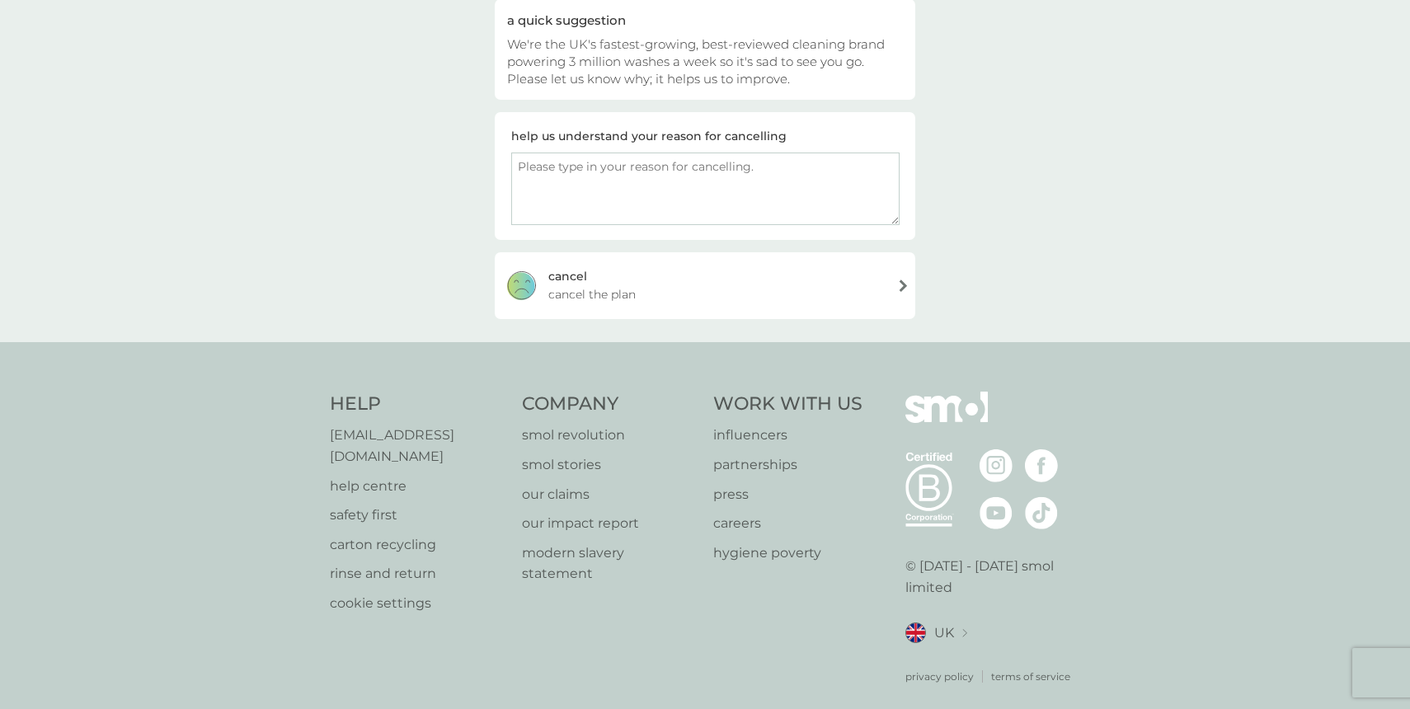
click at [594, 204] on textarea at bounding box center [705, 189] width 388 height 73
paste textarea "I like to order as and when i need it not on subscription"
type textarea "I like to order as and when i need it not on subscription"
click at [604, 281] on div "[PERSON_NAME] the plan" at bounding box center [705, 285] width 420 height 66
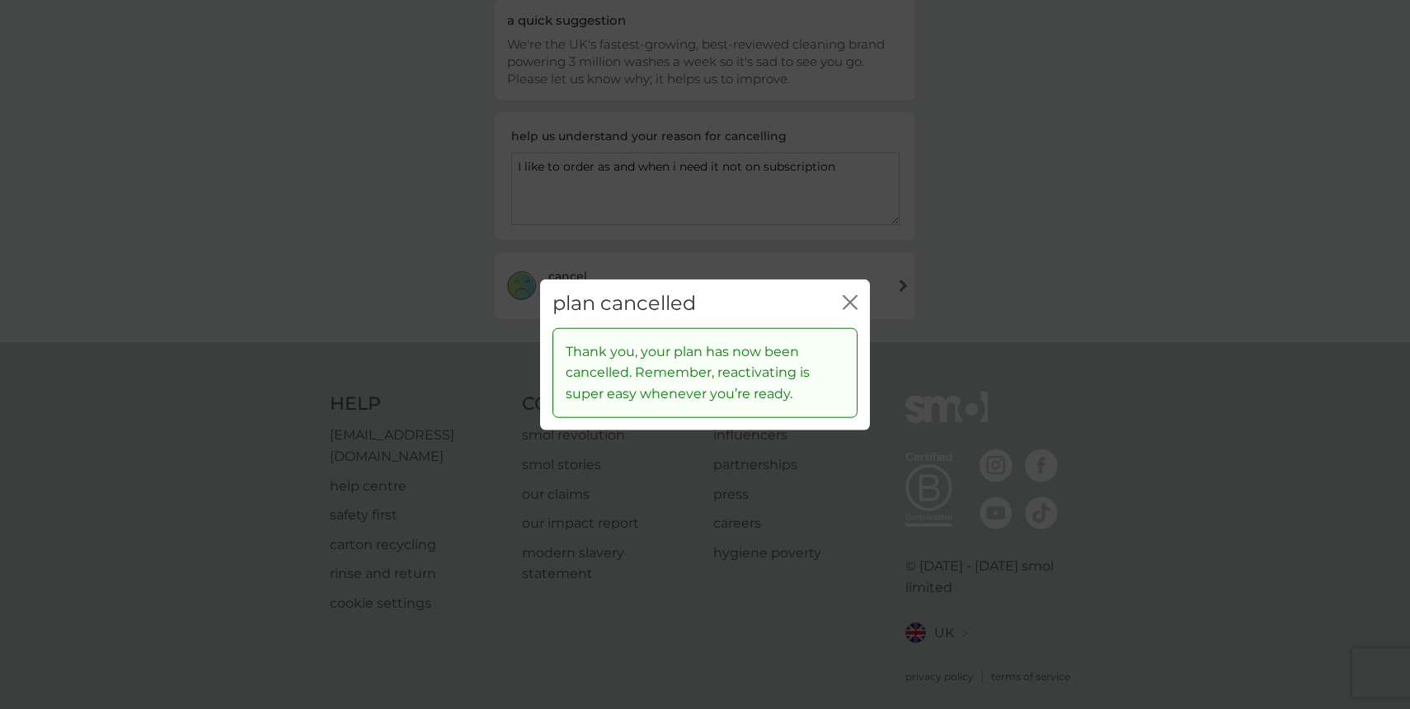
click at [852, 296] on icon "close" at bounding box center [850, 302] width 15 height 15
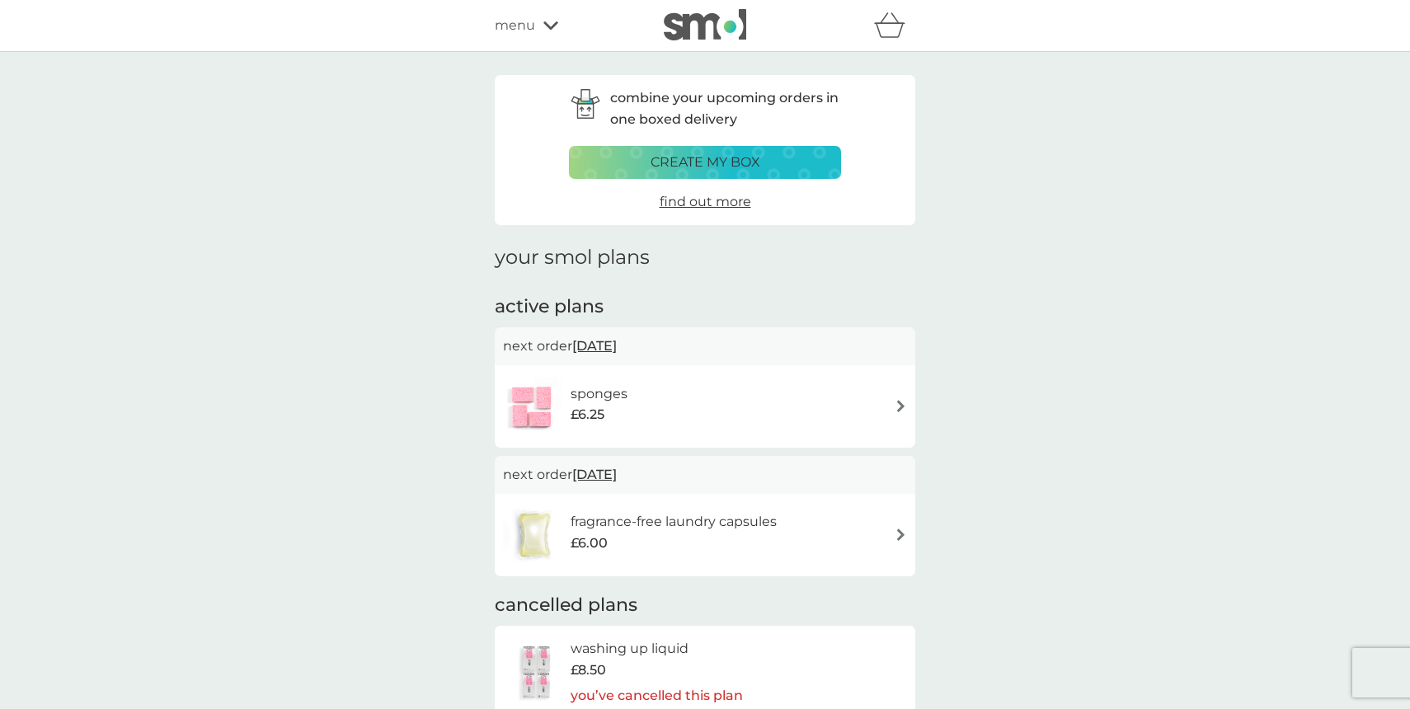
click at [904, 396] on div "sponges £6.25" at bounding box center [705, 407] width 404 height 58
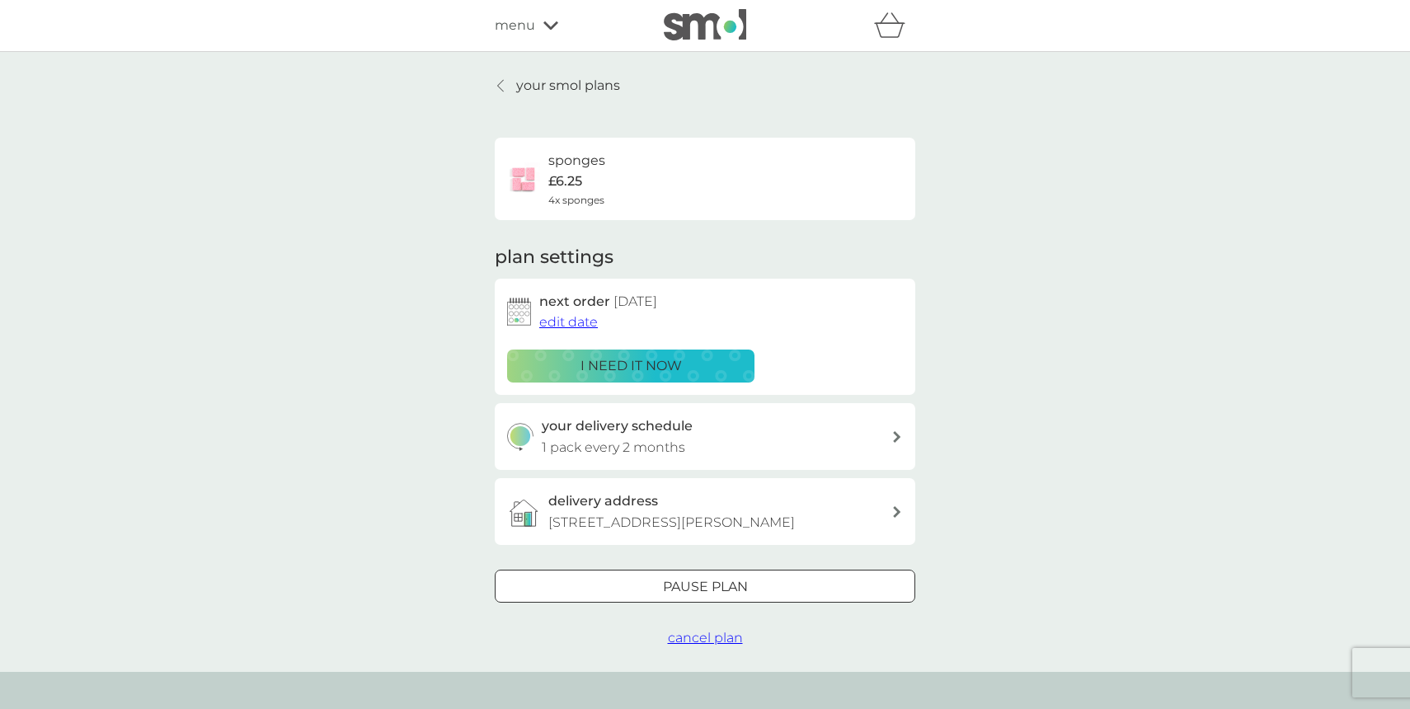
click at [716, 637] on span "cancel plan" at bounding box center [705, 638] width 75 height 16
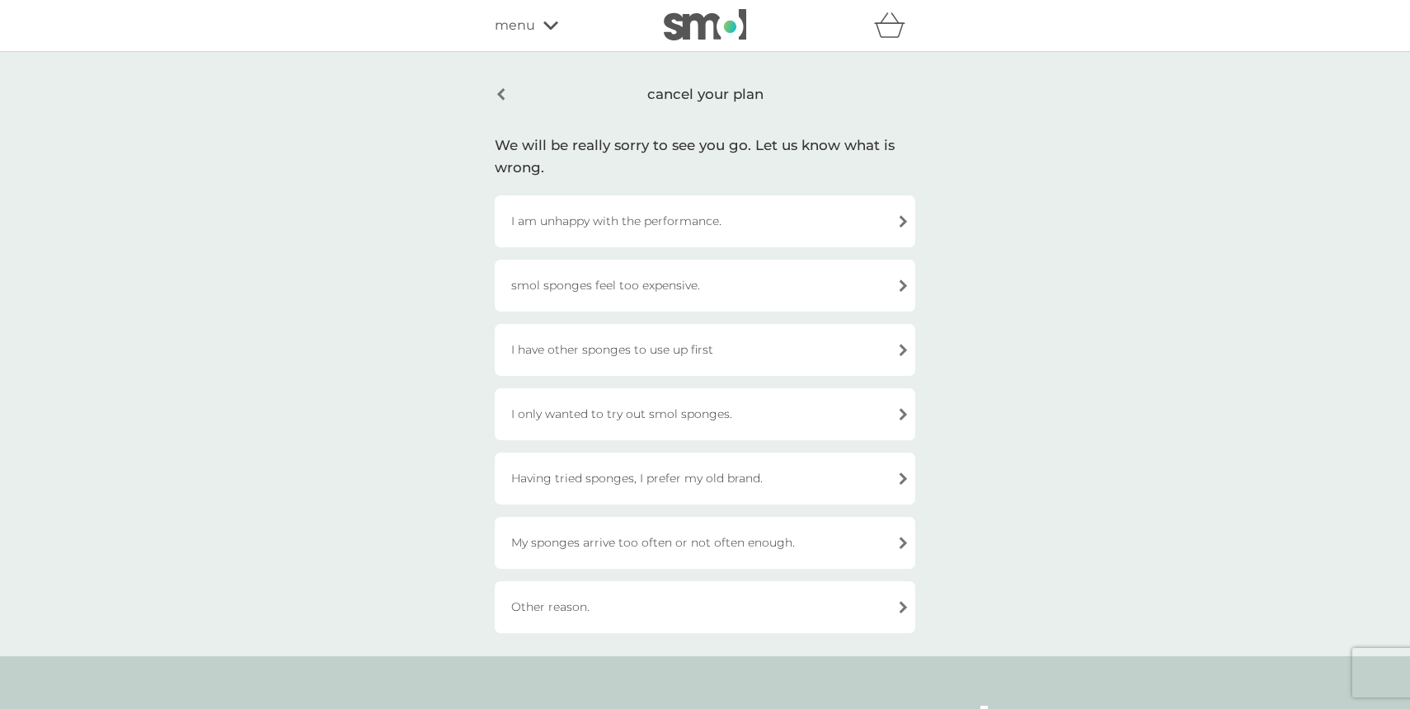
click at [625, 599] on div "Other reason." at bounding box center [705, 607] width 420 height 52
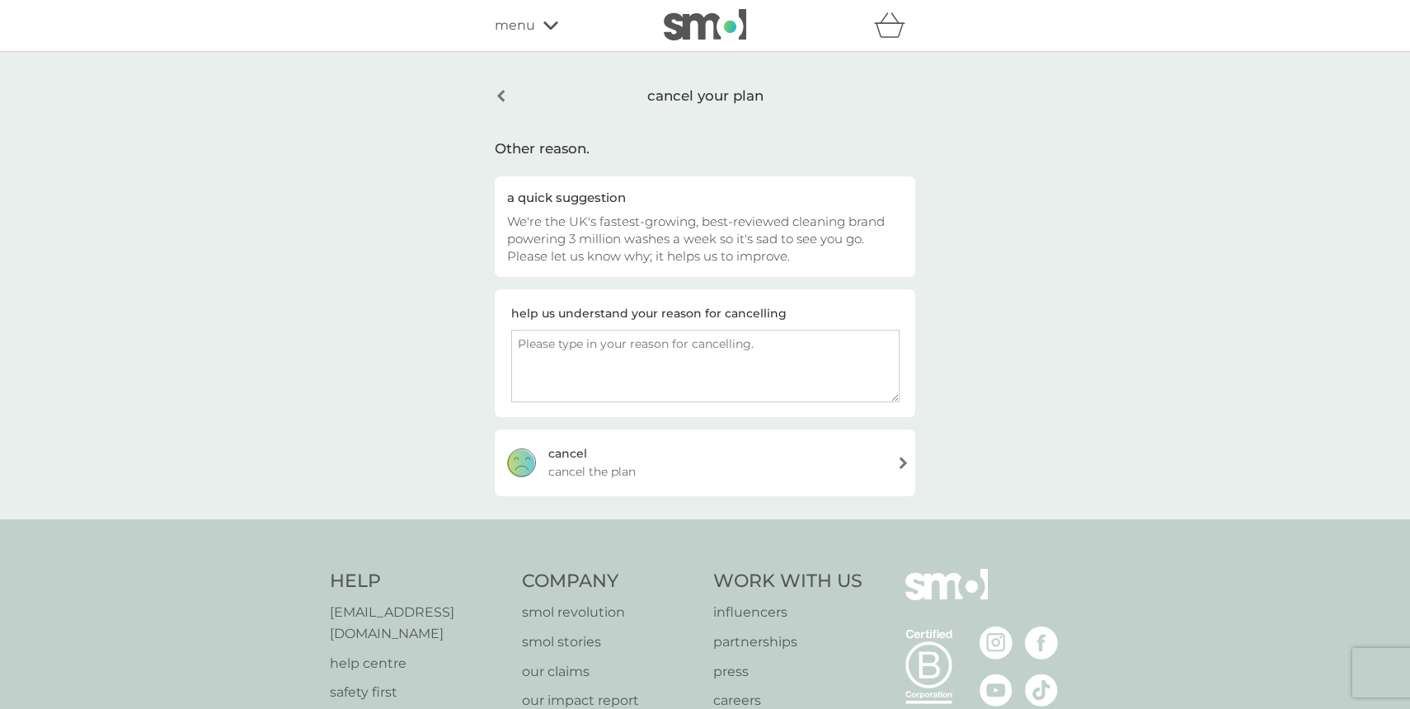
click at [660, 365] on textarea at bounding box center [705, 366] width 388 height 73
paste textarea "I like to order as and when i need it not on subscription"
type textarea "I like to order as and when i need it not on subscription"
click at [818, 465] on div "[PERSON_NAME] the plan" at bounding box center [705, 463] width 420 height 66
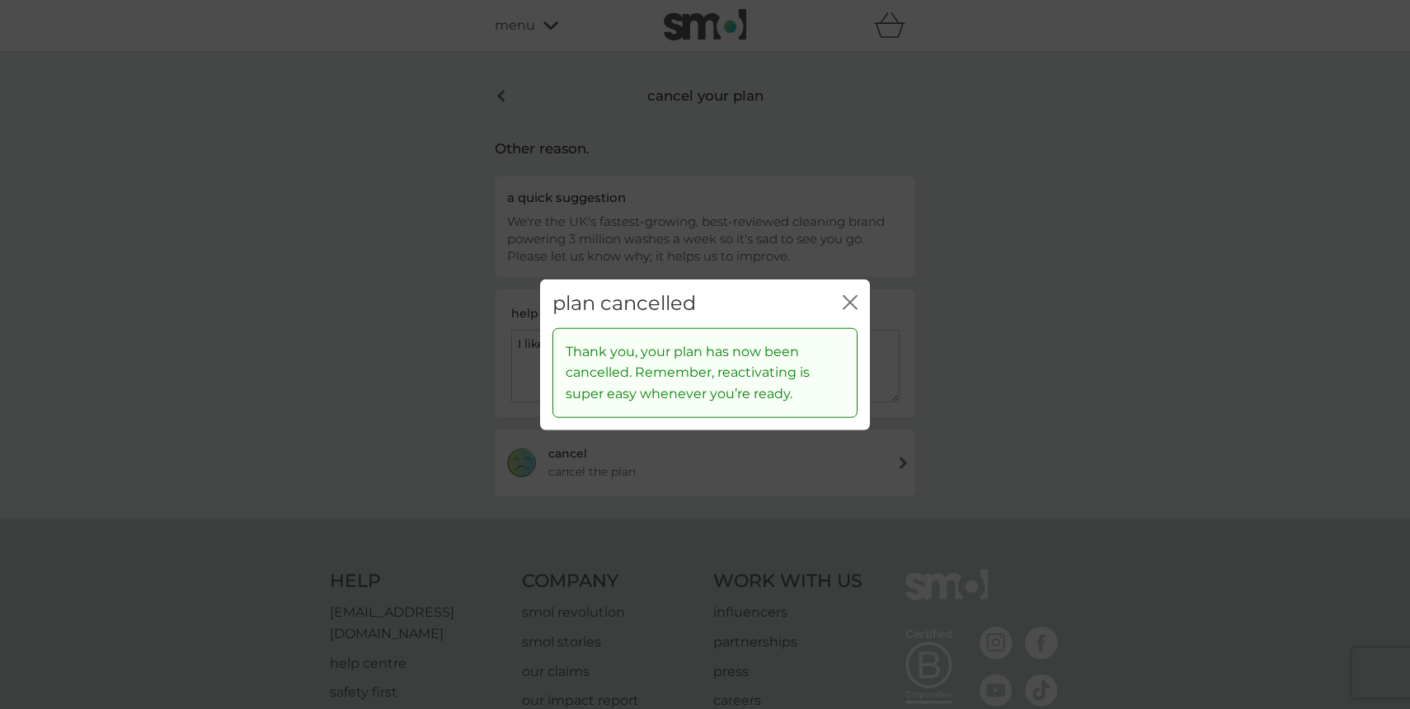
click at [843, 300] on icon "close" at bounding box center [850, 302] width 15 height 15
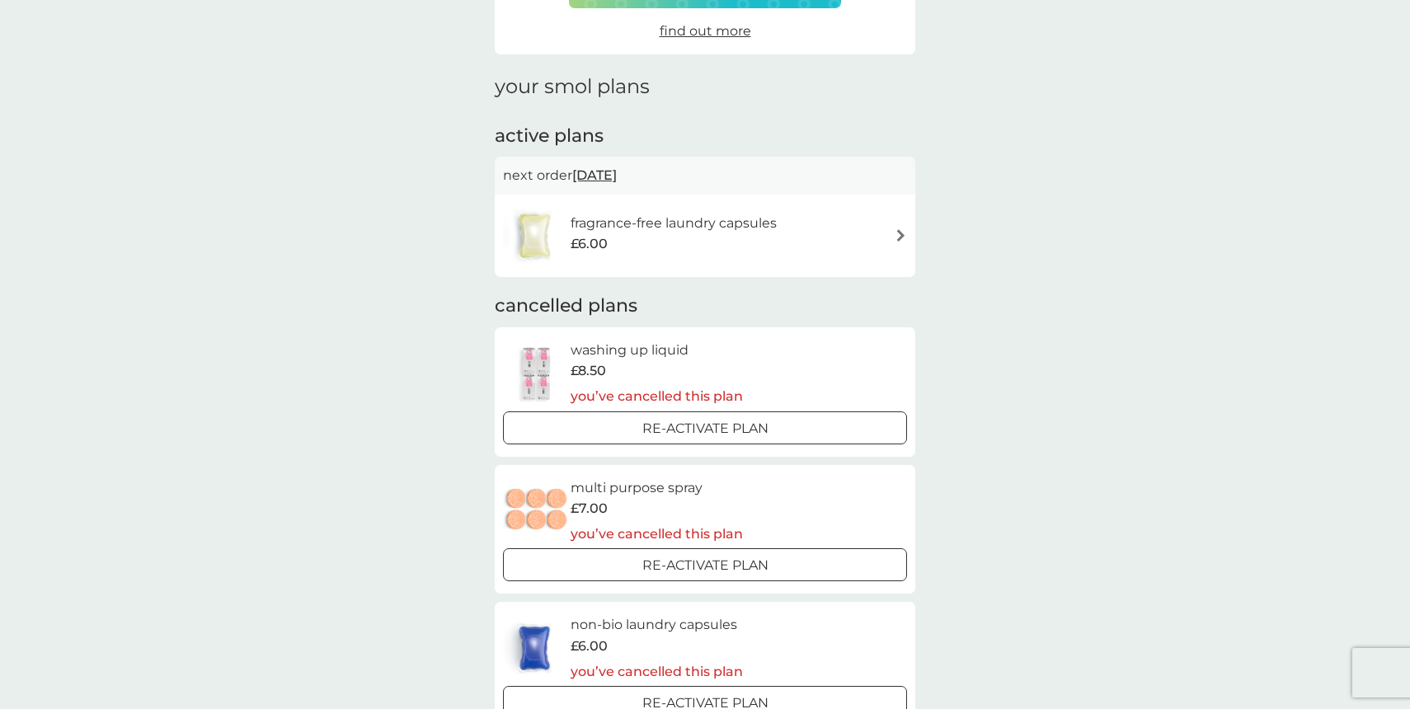
scroll to position [163, 0]
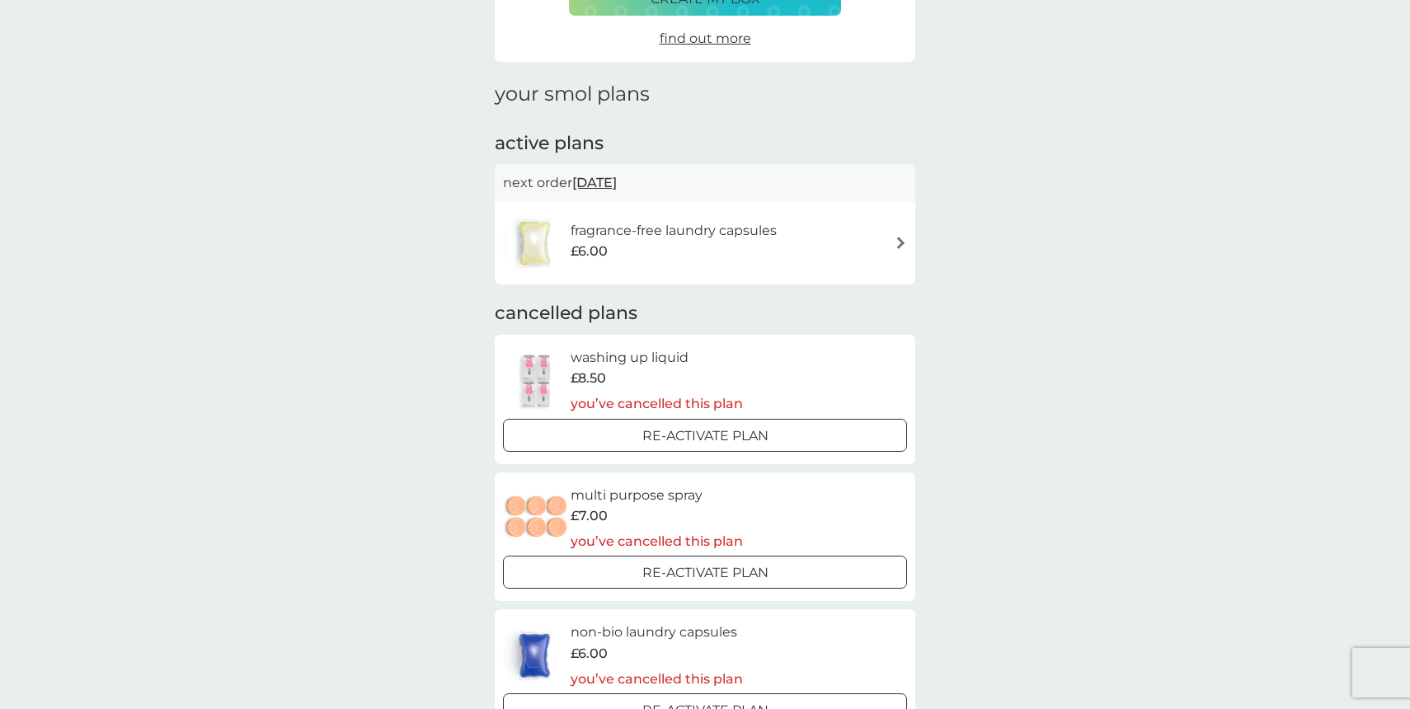
click at [897, 248] on img at bounding box center [901, 243] width 12 height 12
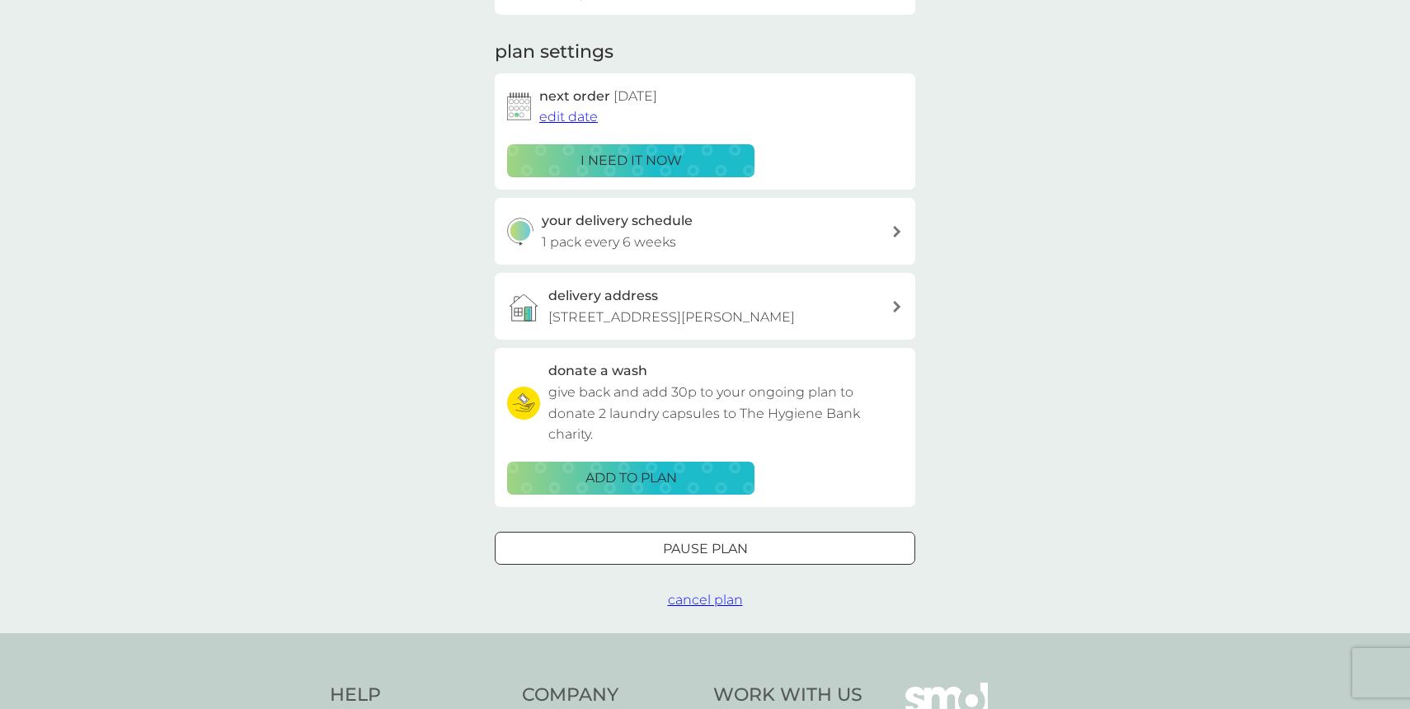
scroll to position [500, 0]
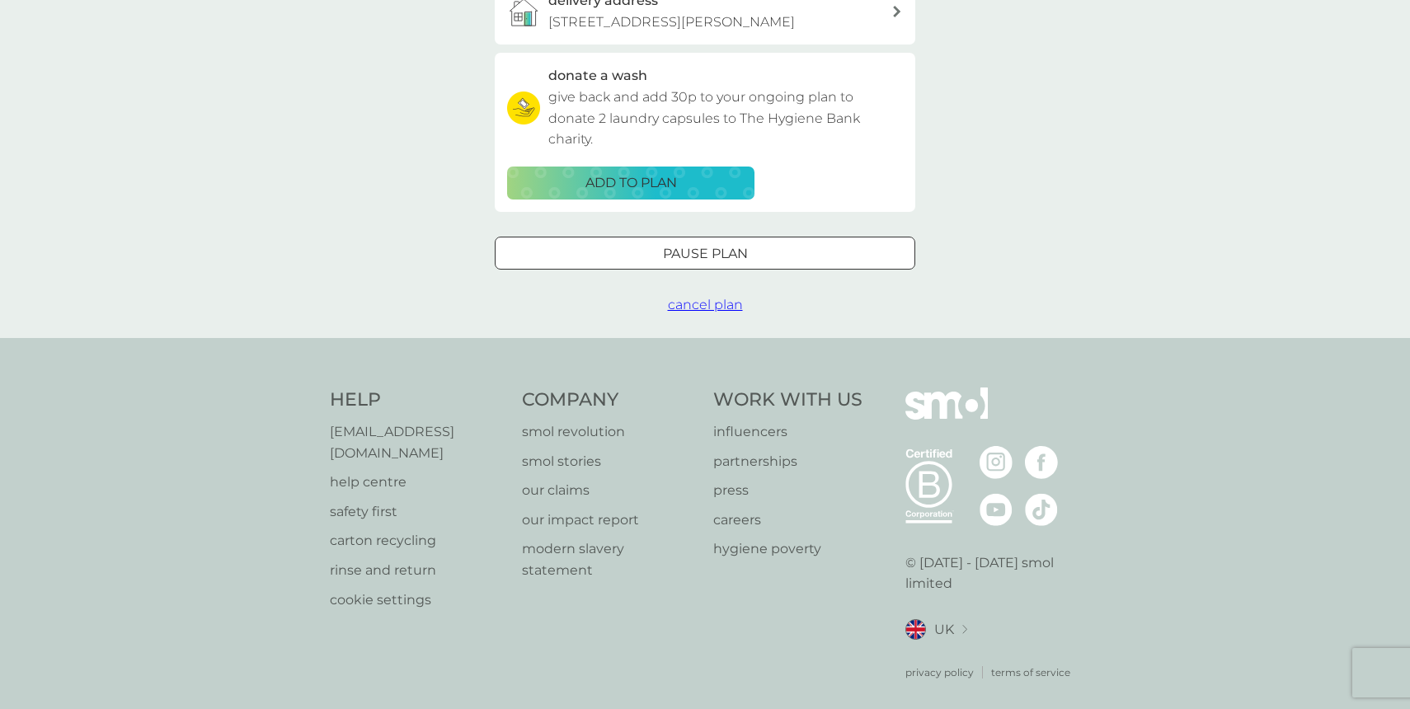
click at [702, 312] on span "cancel plan" at bounding box center [705, 305] width 75 height 16
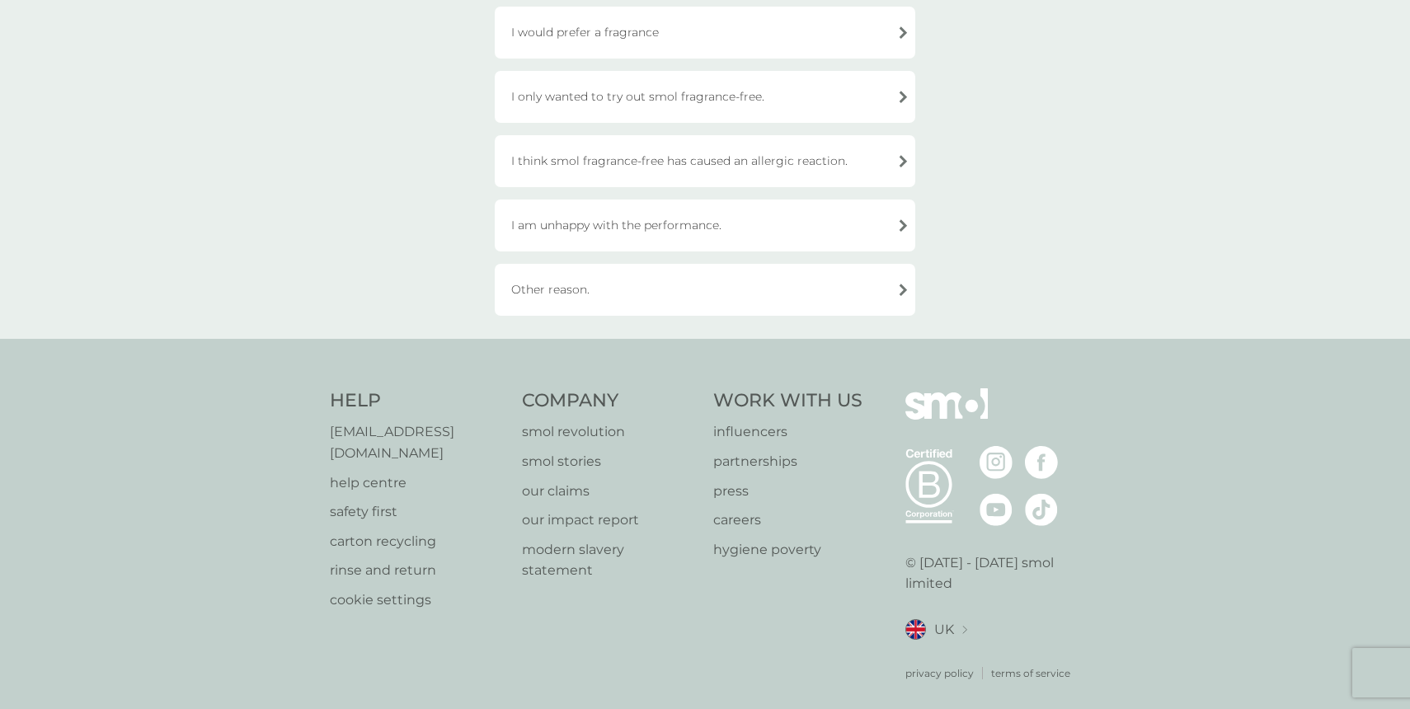
click at [702, 270] on div "Other reason." at bounding box center [705, 290] width 420 height 52
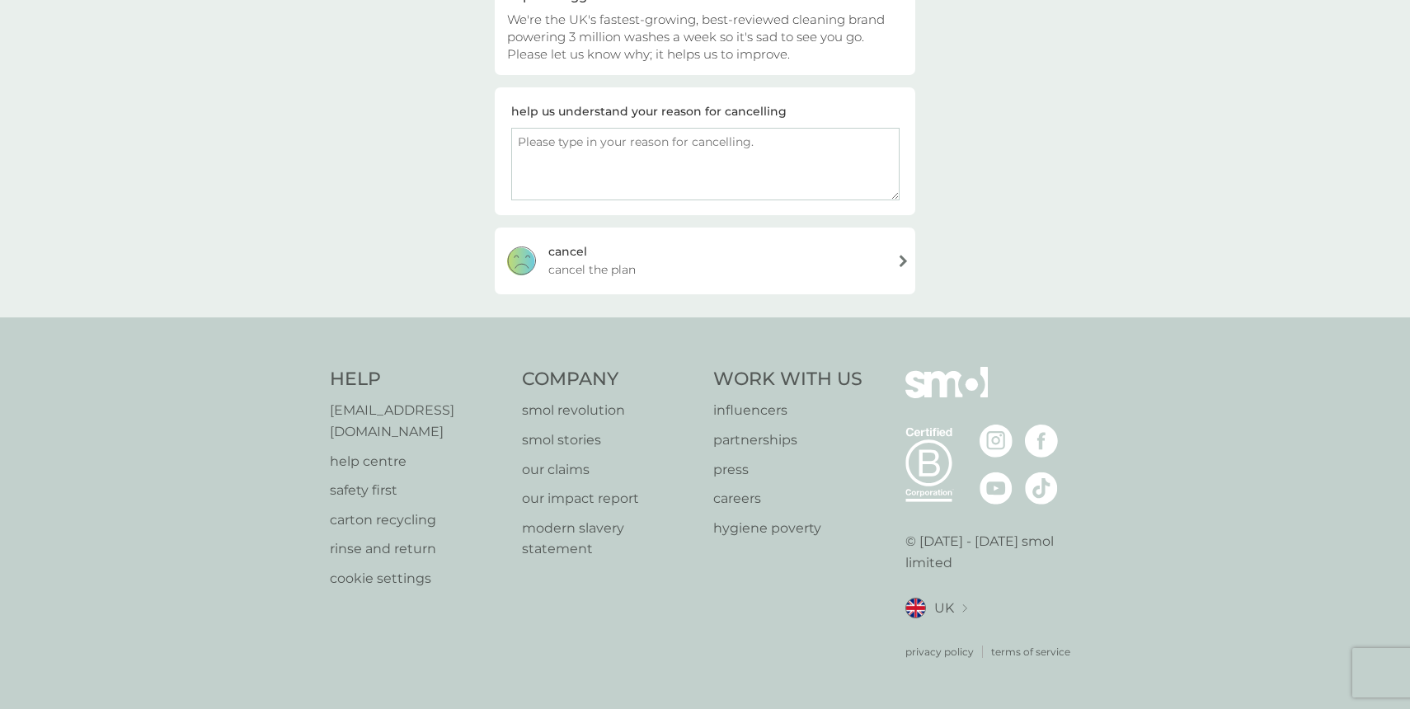
scroll to position [177, 0]
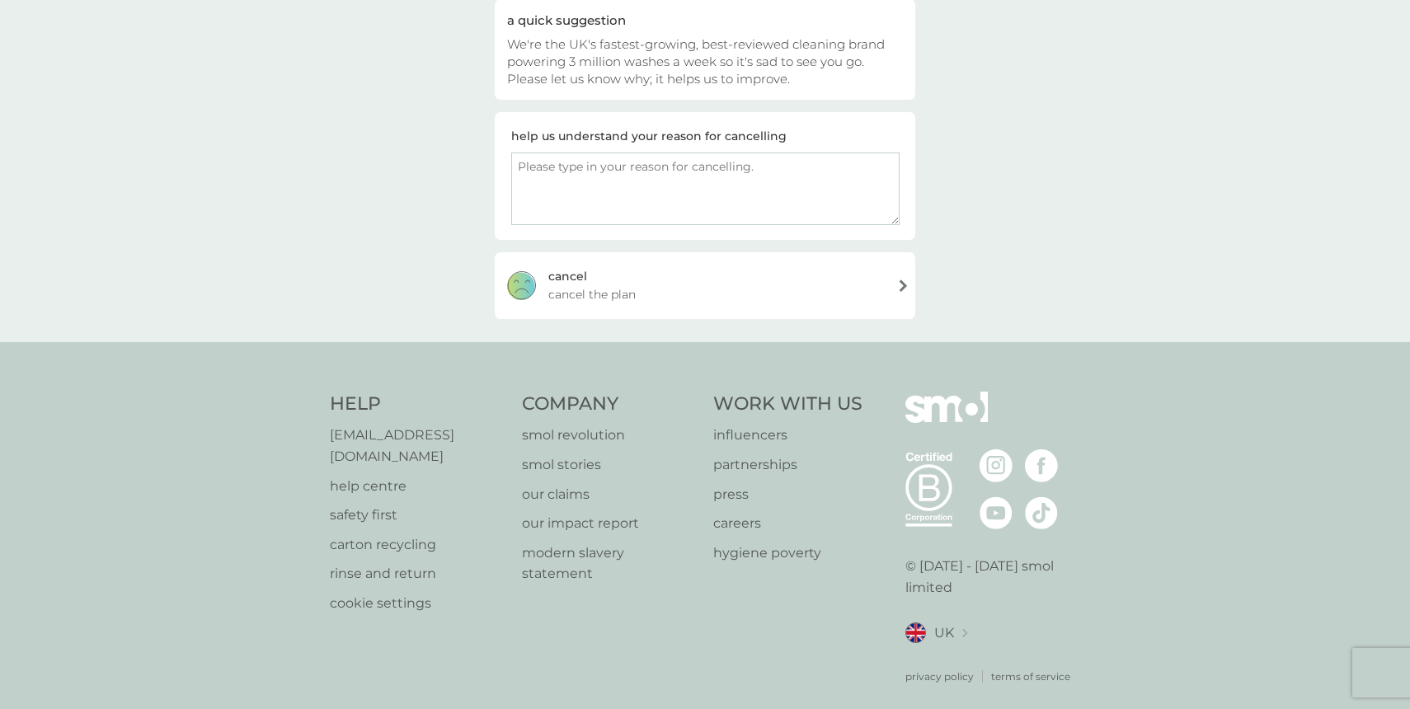
click at [677, 197] on textarea at bounding box center [705, 189] width 388 height 73
paste textarea "I like to order as and when i need it not on subscription"
type textarea "I like to order as and when i need it not on subscription"
click at [751, 274] on div "[PERSON_NAME] the plan" at bounding box center [705, 285] width 420 height 66
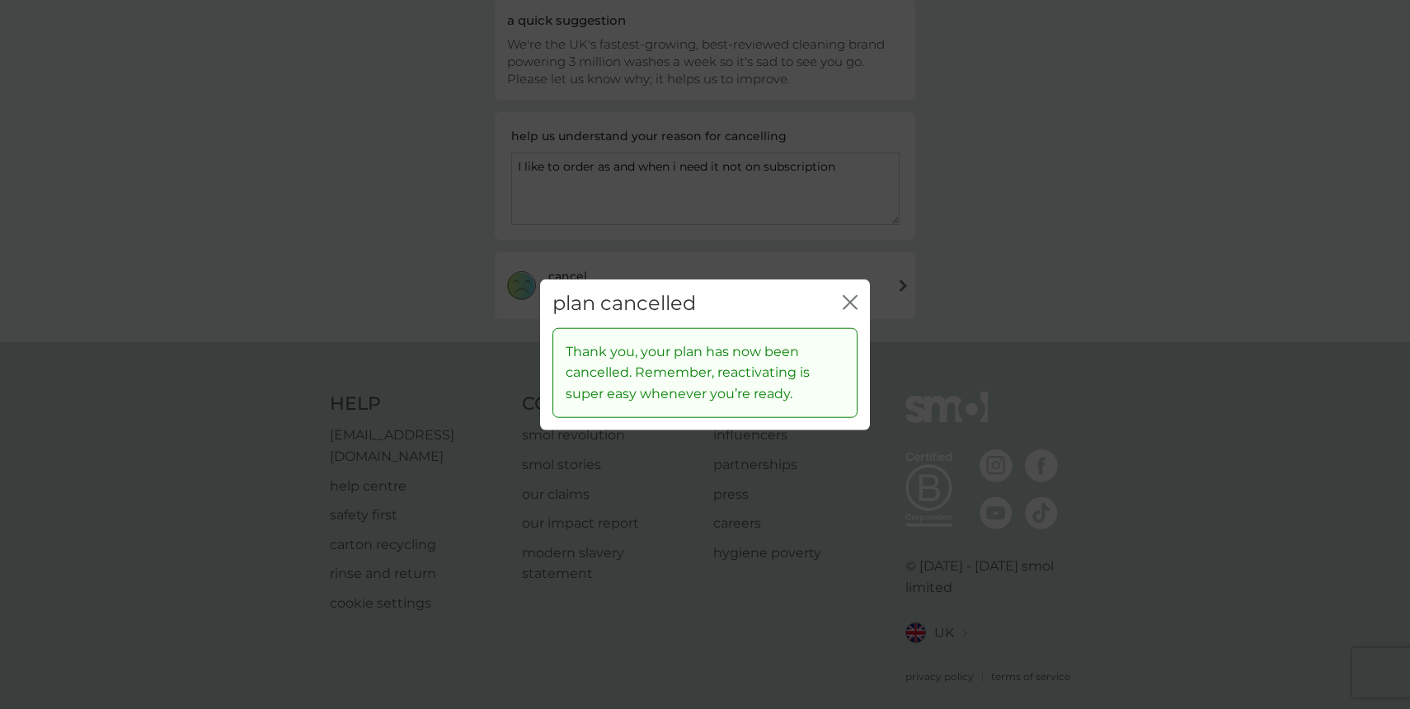
click at [837, 305] on div "plan cancelled close" at bounding box center [705, 303] width 330 height 49
click at [847, 304] on icon "close" at bounding box center [846, 302] width 7 height 13
